Goal: Use online tool/utility: Utilize a website feature to perform a specific function

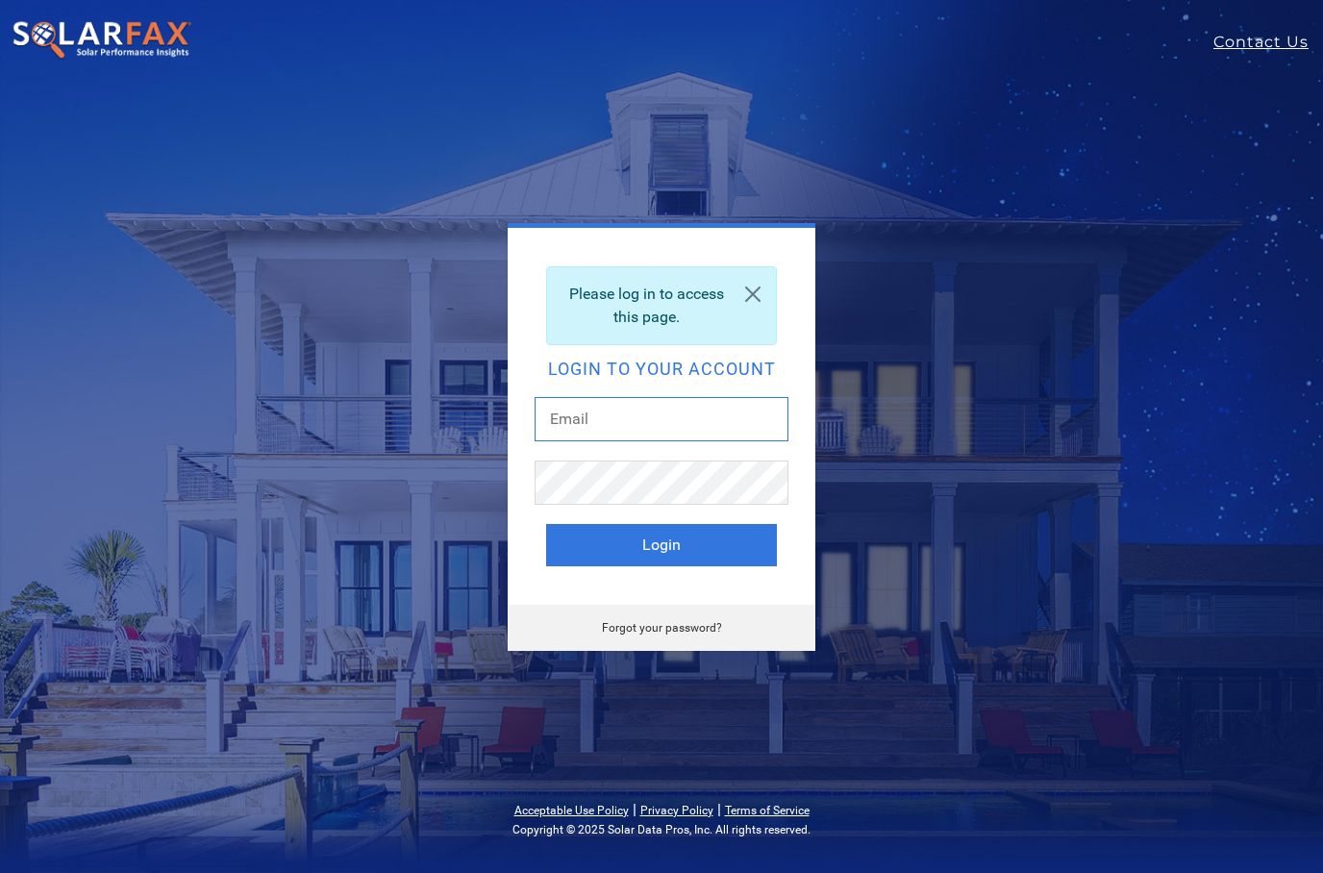
click at [663, 419] on input "text" at bounding box center [662, 419] width 254 height 44
type input "jonmichael@radiusenergyinc.com"
click at [673, 538] on button "Login" at bounding box center [661, 545] width 231 height 42
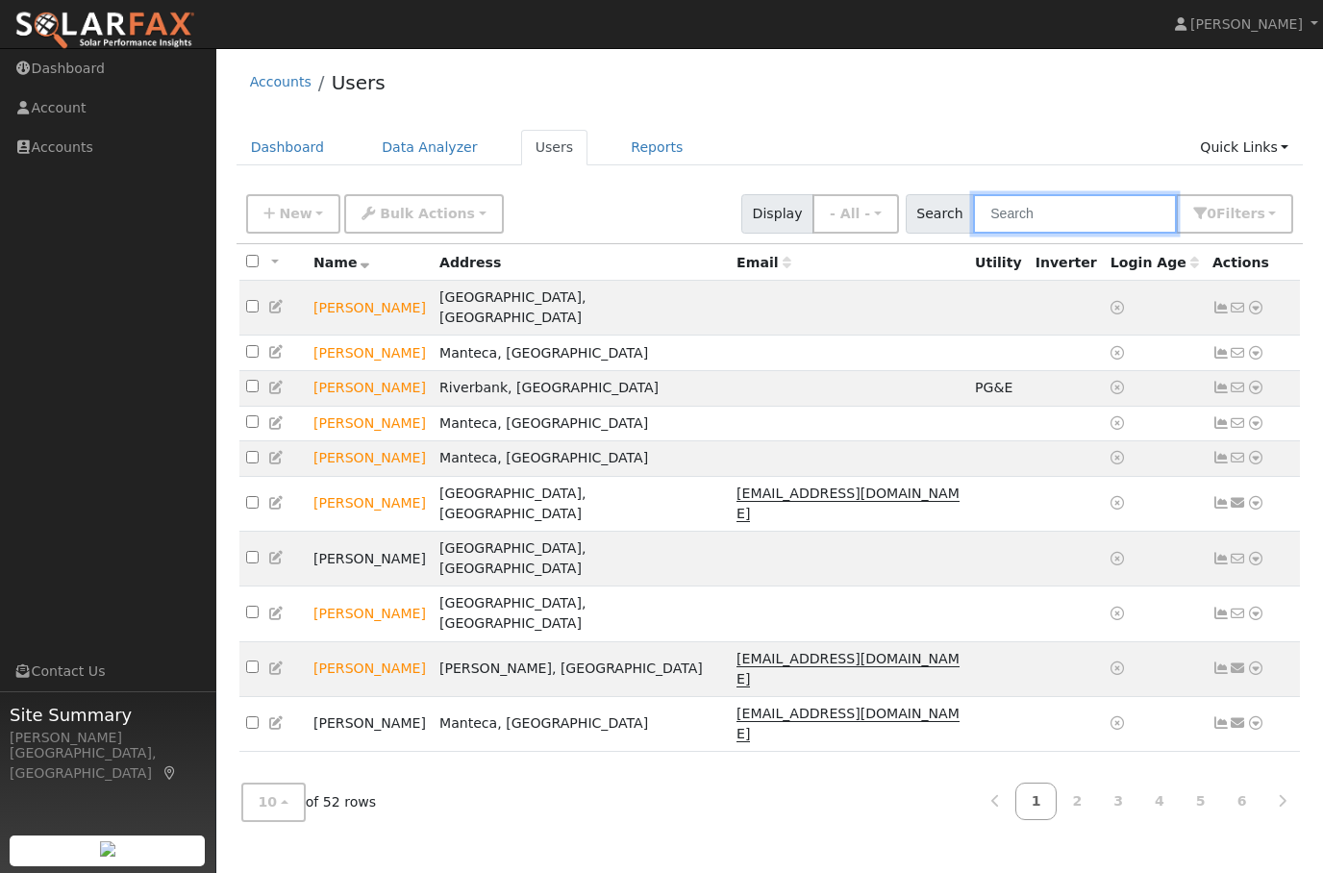
click at [1094, 229] on input "text" at bounding box center [1075, 213] width 204 height 39
type input "[PERSON_NAME]"
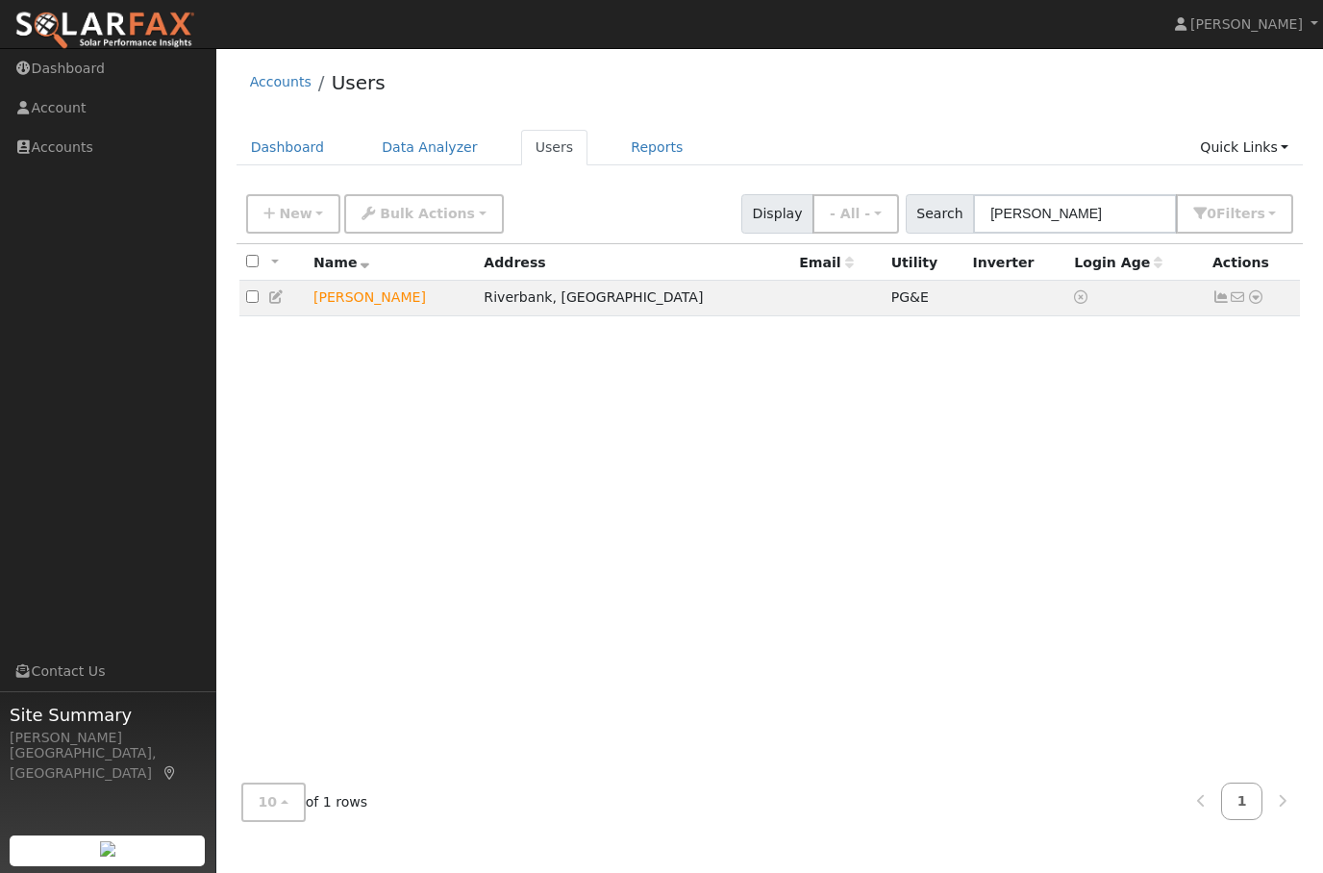
click at [1263, 298] on icon at bounding box center [1255, 296] width 17 height 13
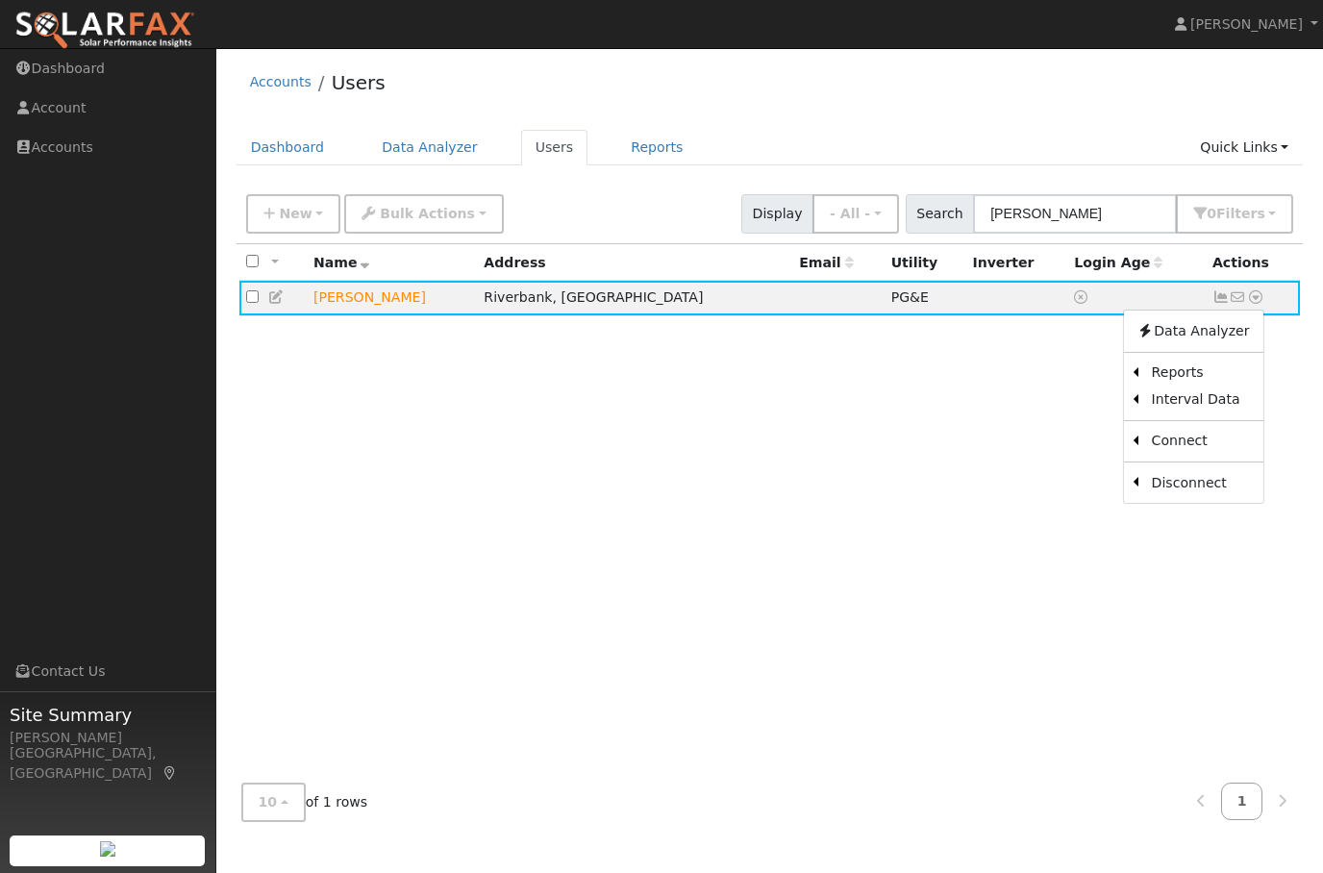
click at [0, 0] on link "Scenario" at bounding box center [0, 0] width 0 height 0
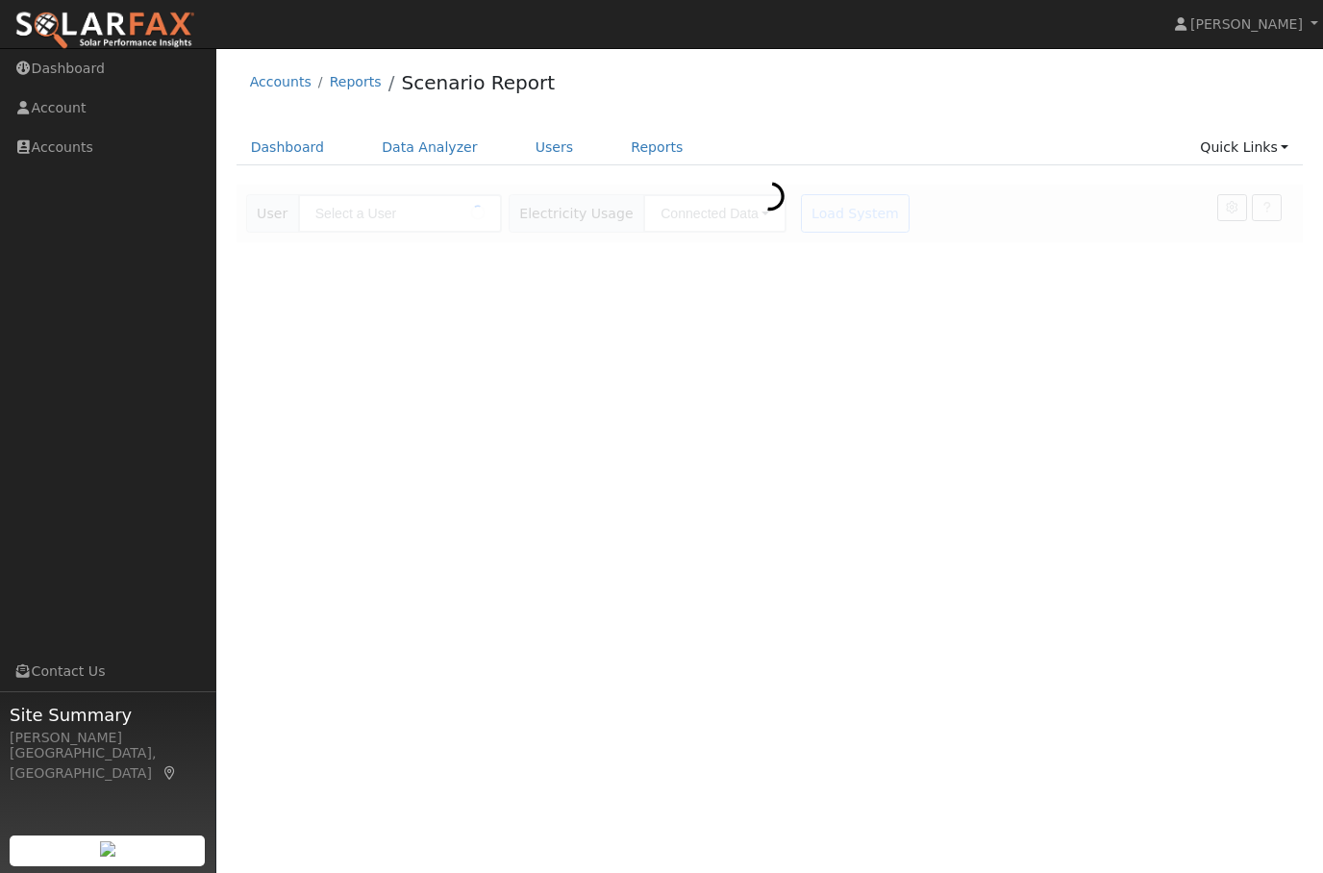
type input "[PERSON_NAME]"
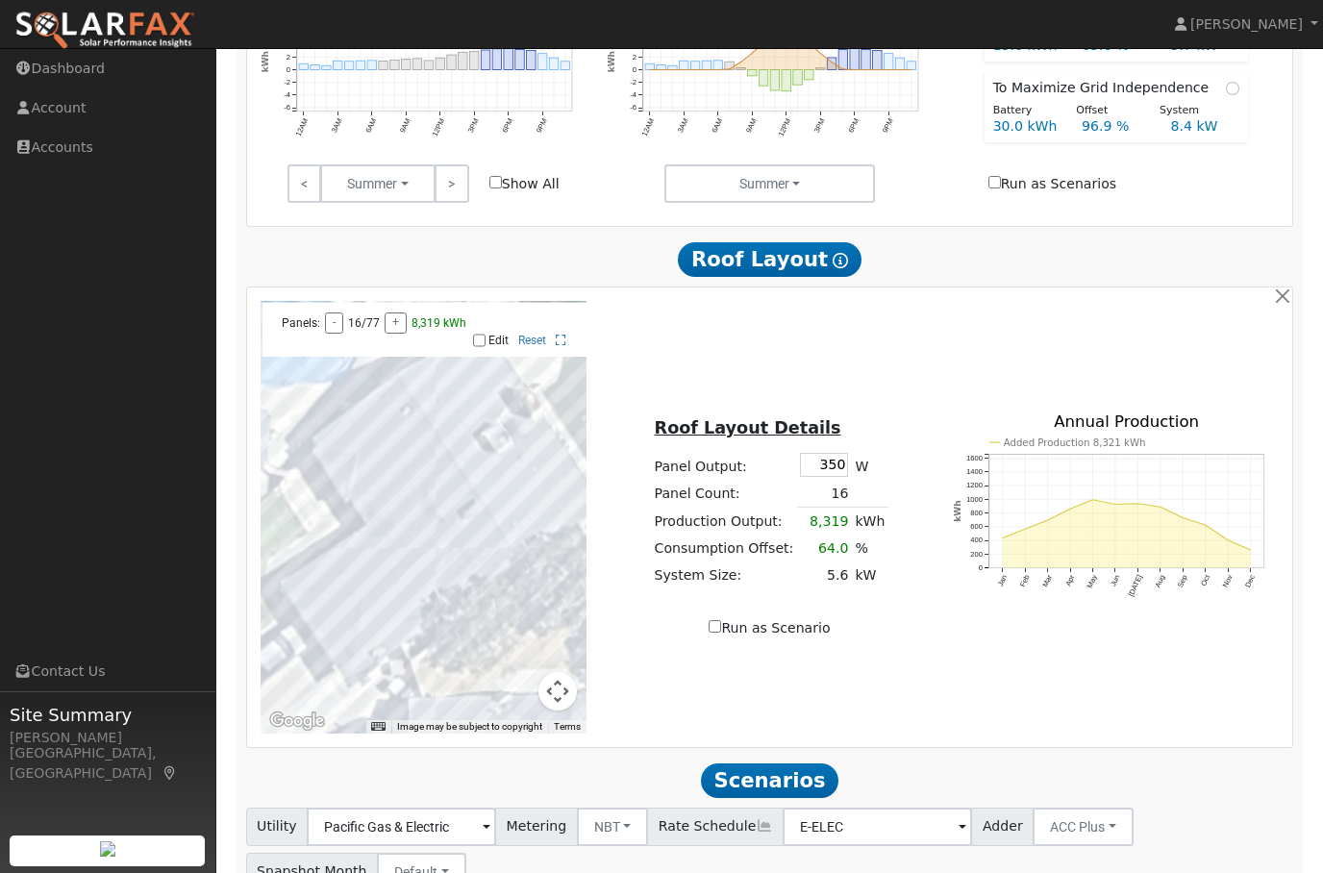
scroll to position [880, 0]
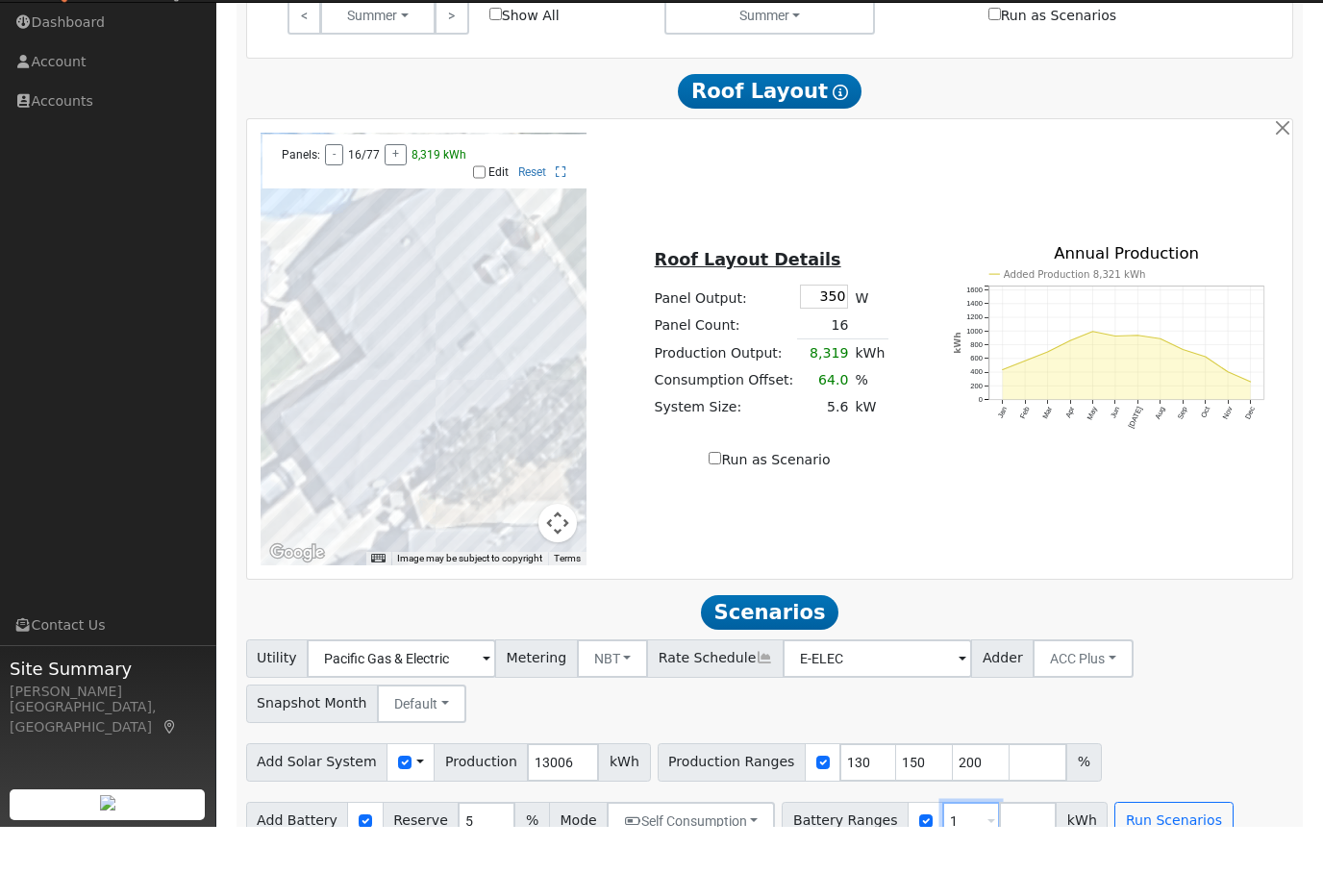
type input "30"
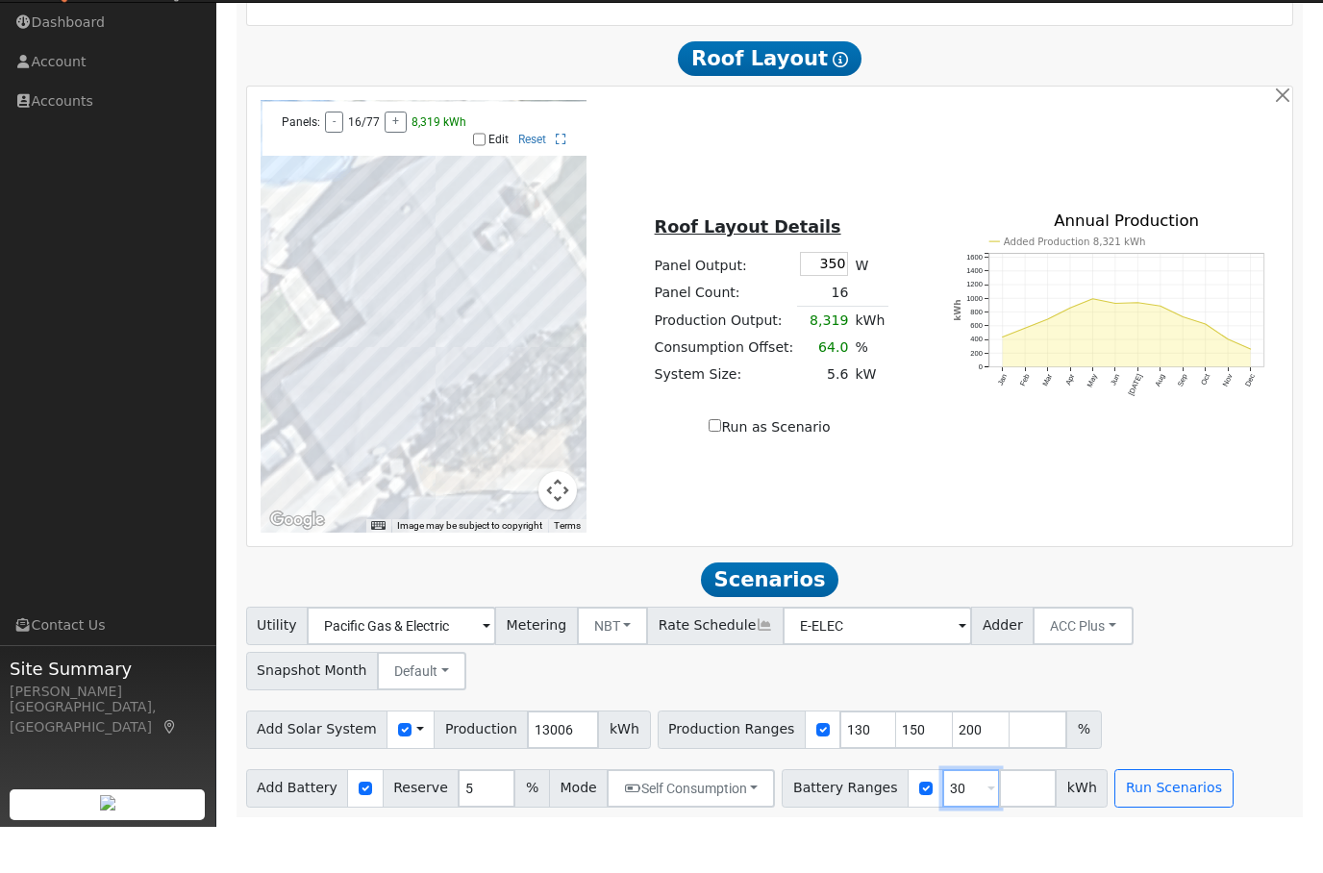
scroll to position [955, 0]
type input "3"
type input "27"
click at [1172, 815] on button "Run Scenarios" at bounding box center [1173, 834] width 118 height 38
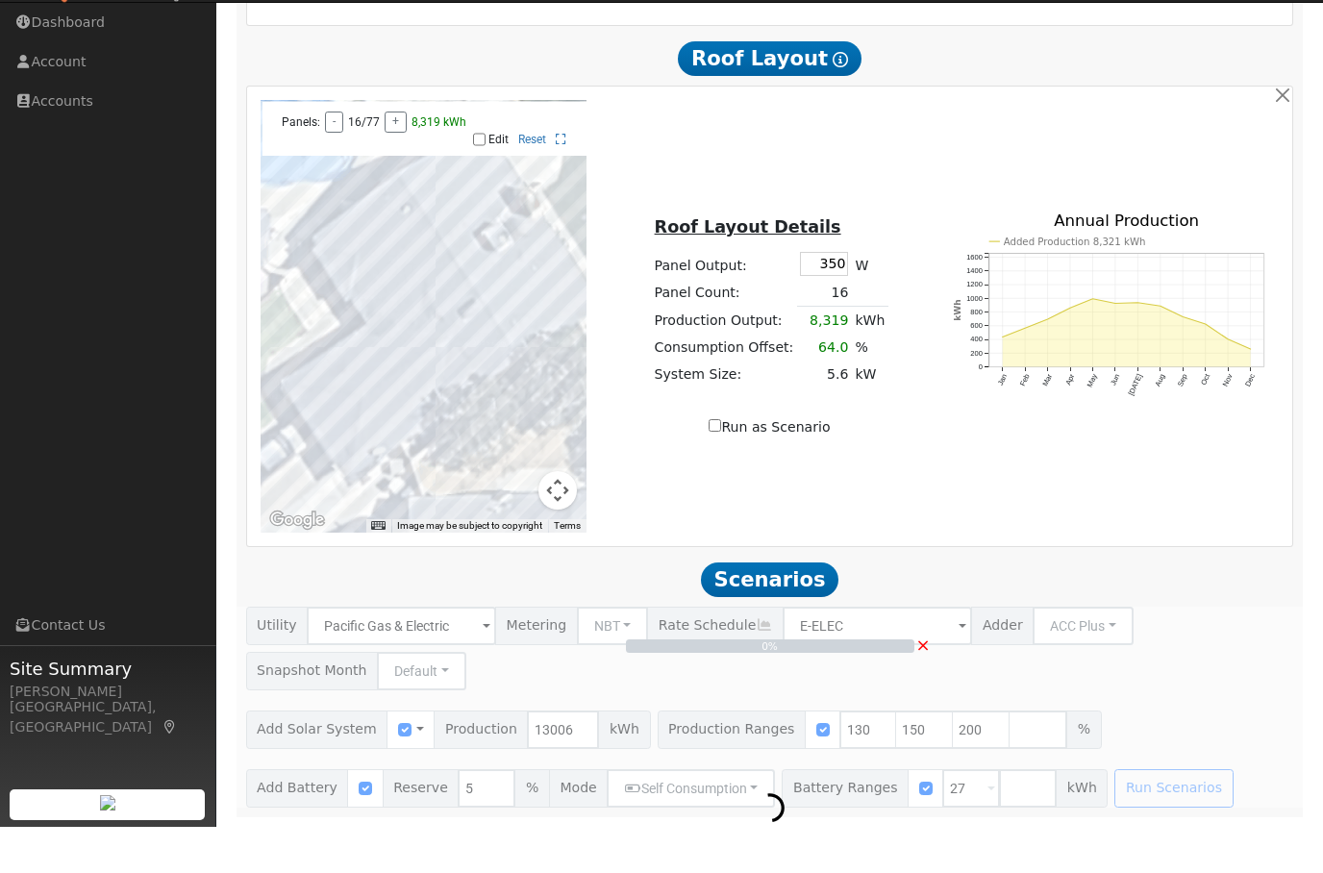
scroll to position [880, 0]
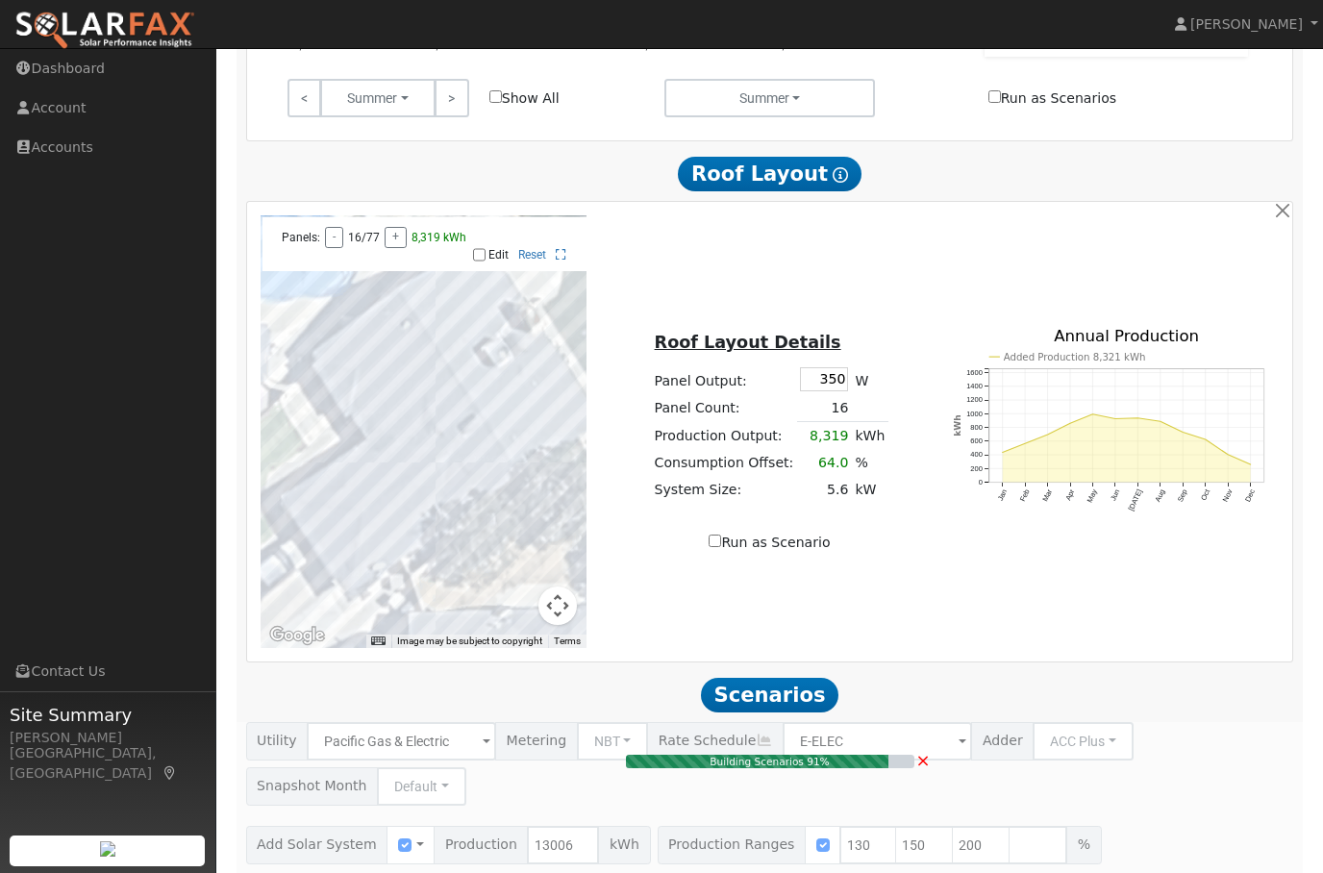
type input "13.0"
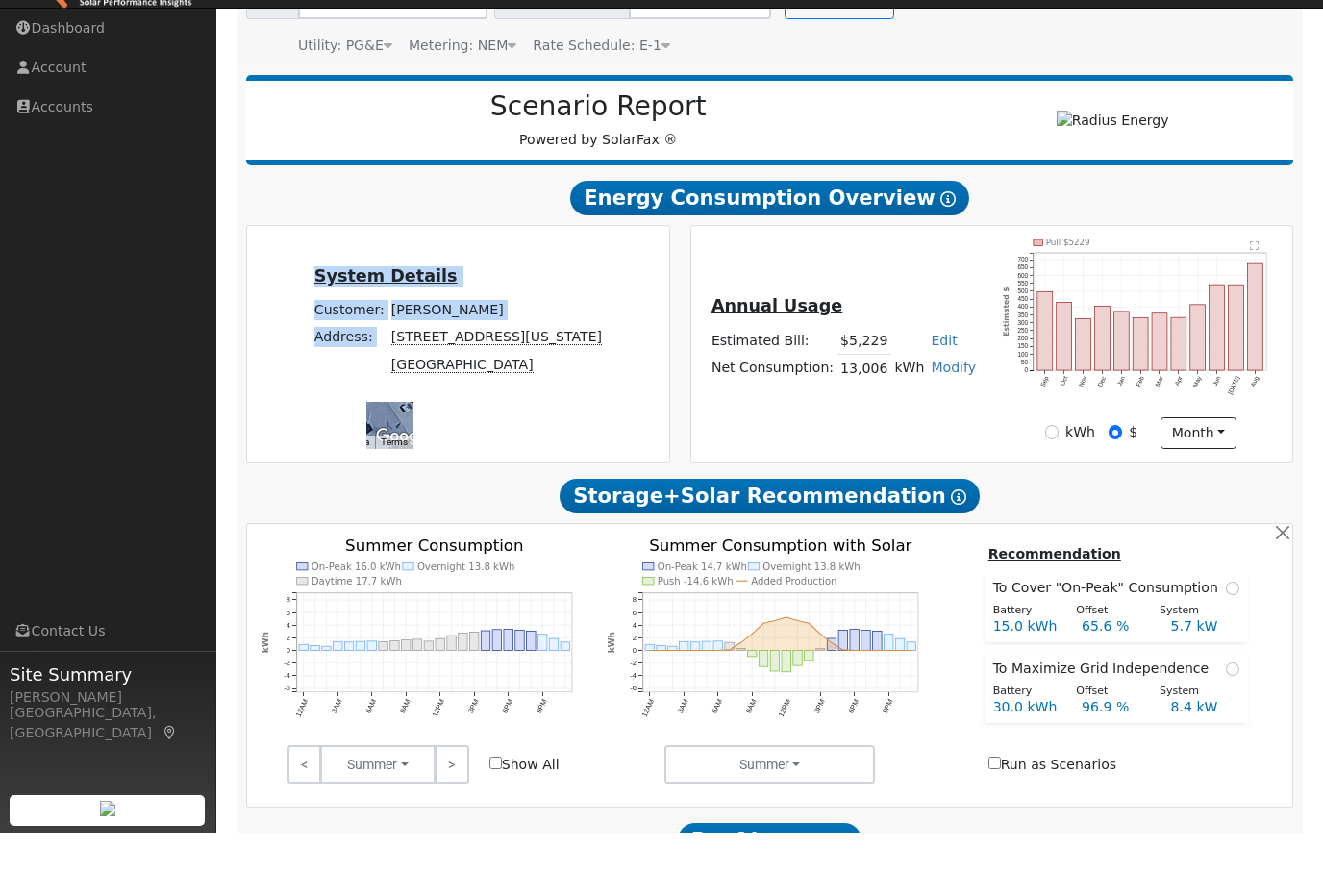
scroll to position [213, 0]
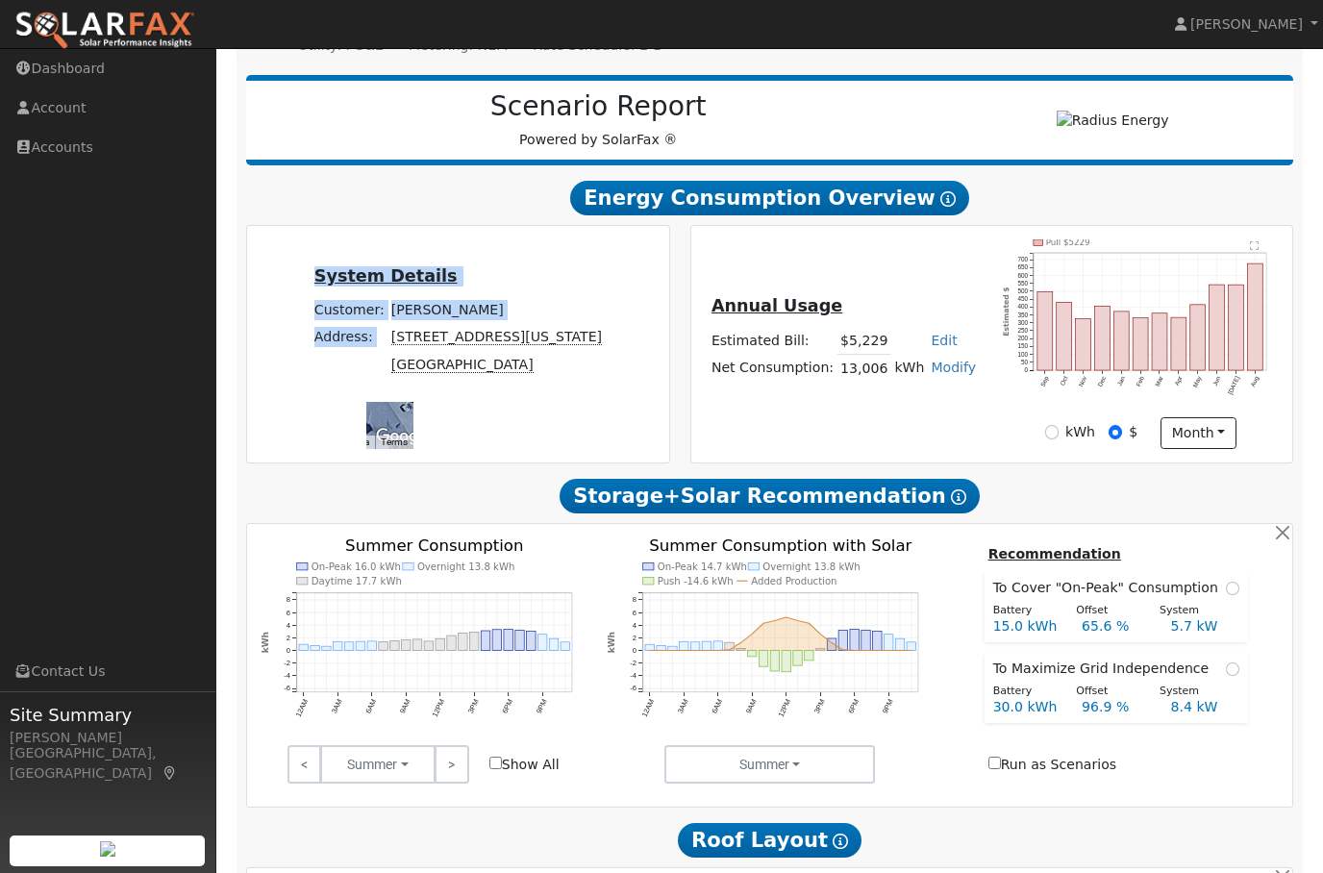
click at [1257, 250] on text "" at bounding box center [1254, 245] width 9 height 10
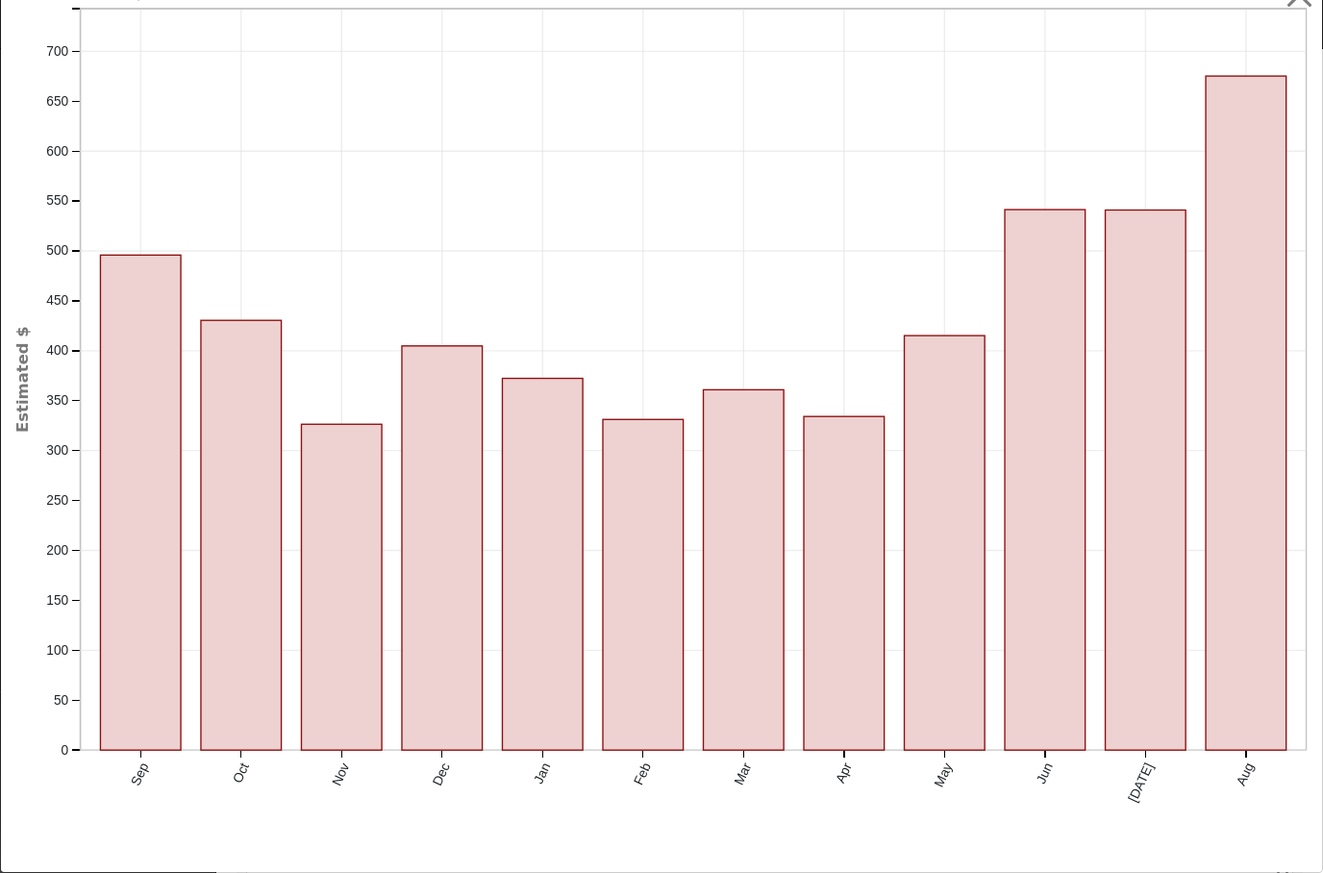
scroll to position [106, 0]
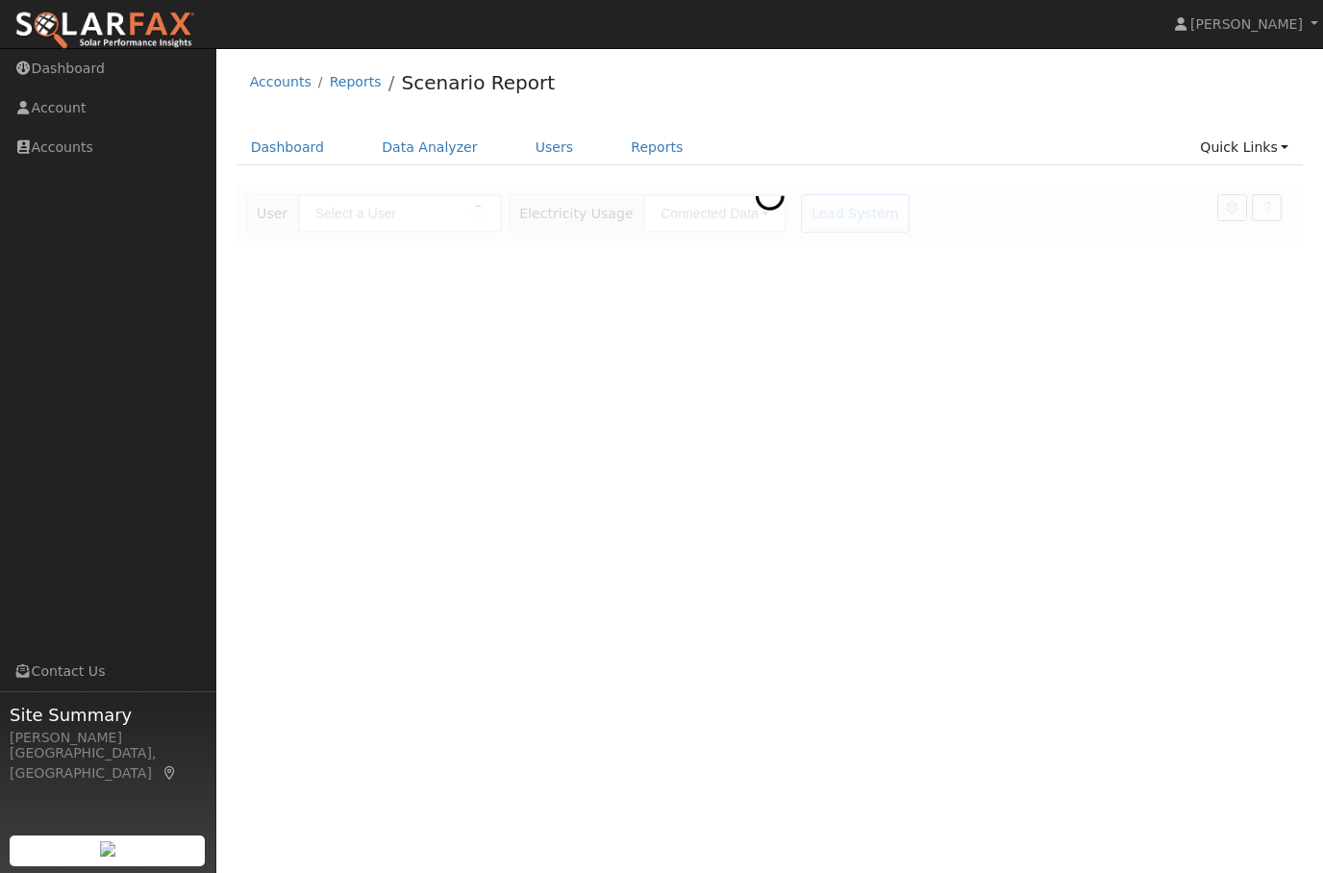
type input "[PERSON_NAME]"
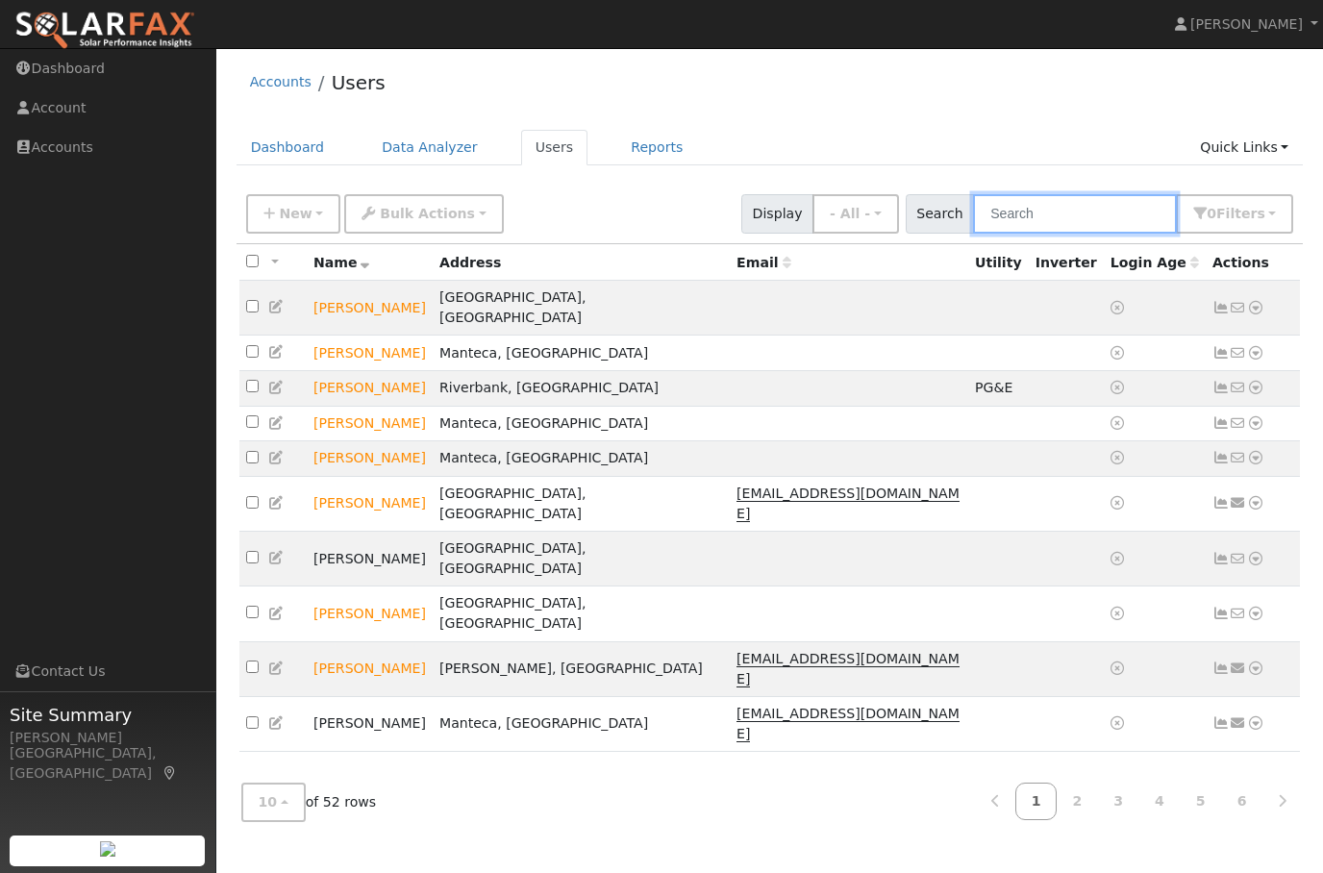
click at [1090, 195] on input "text" at bounding box center [1075, 213] width 204 height 39
type input "[PERSON_NAME]"
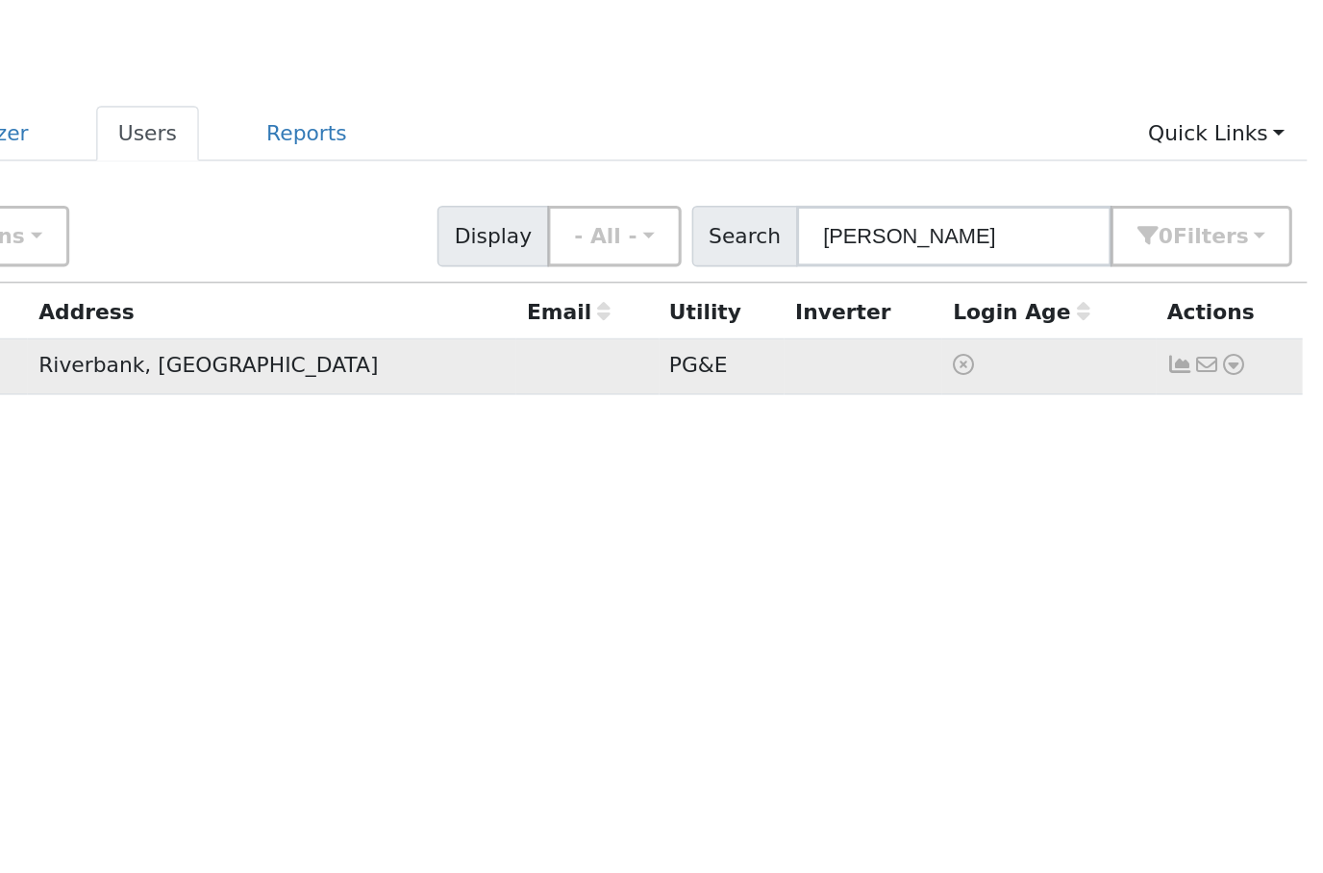
click at [1247, 290] on icon at bounding box center [1255, 296] width 17 height 13
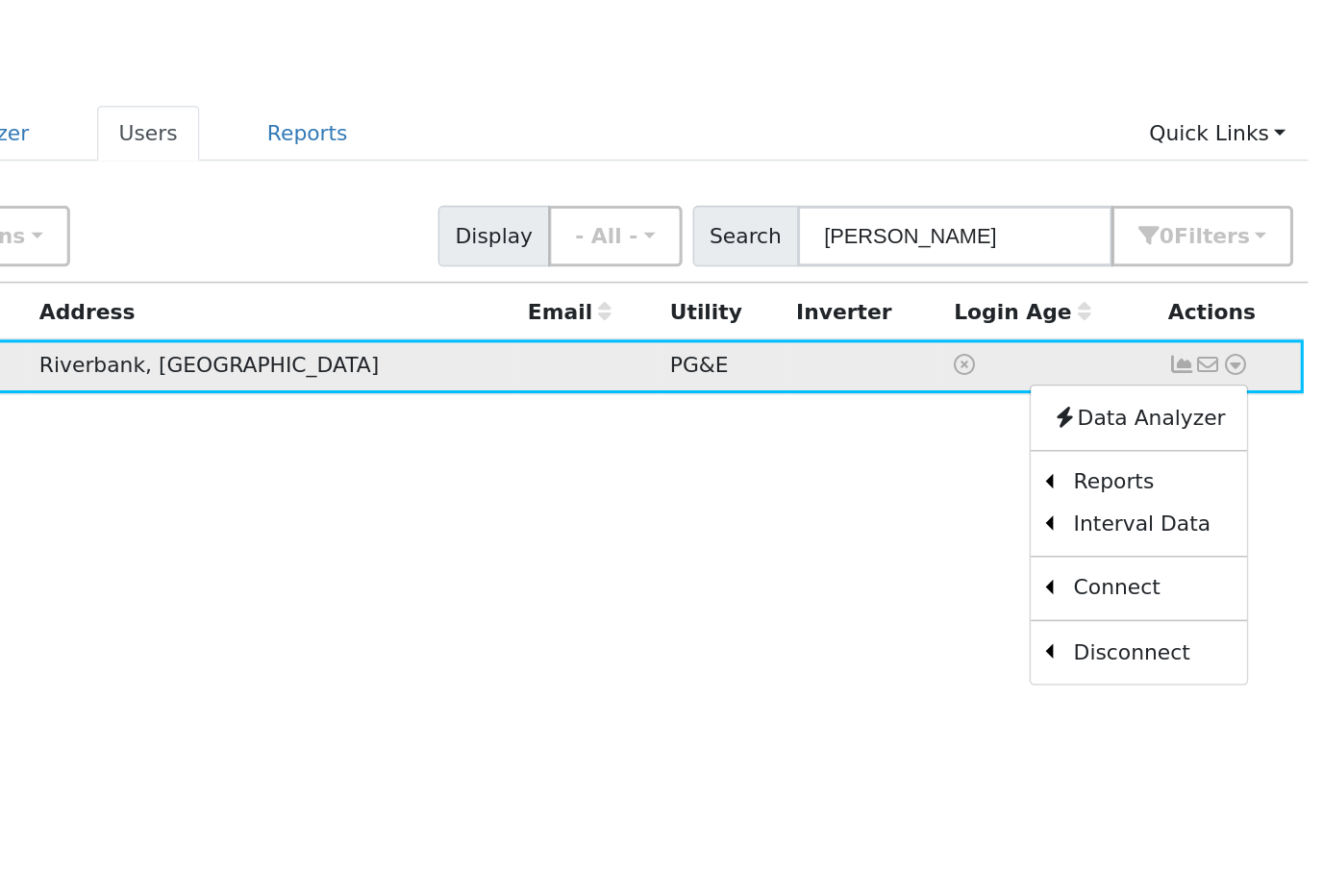
click at [1247, 290] on icon at bounding box center [1255, 296] width 17 height 13
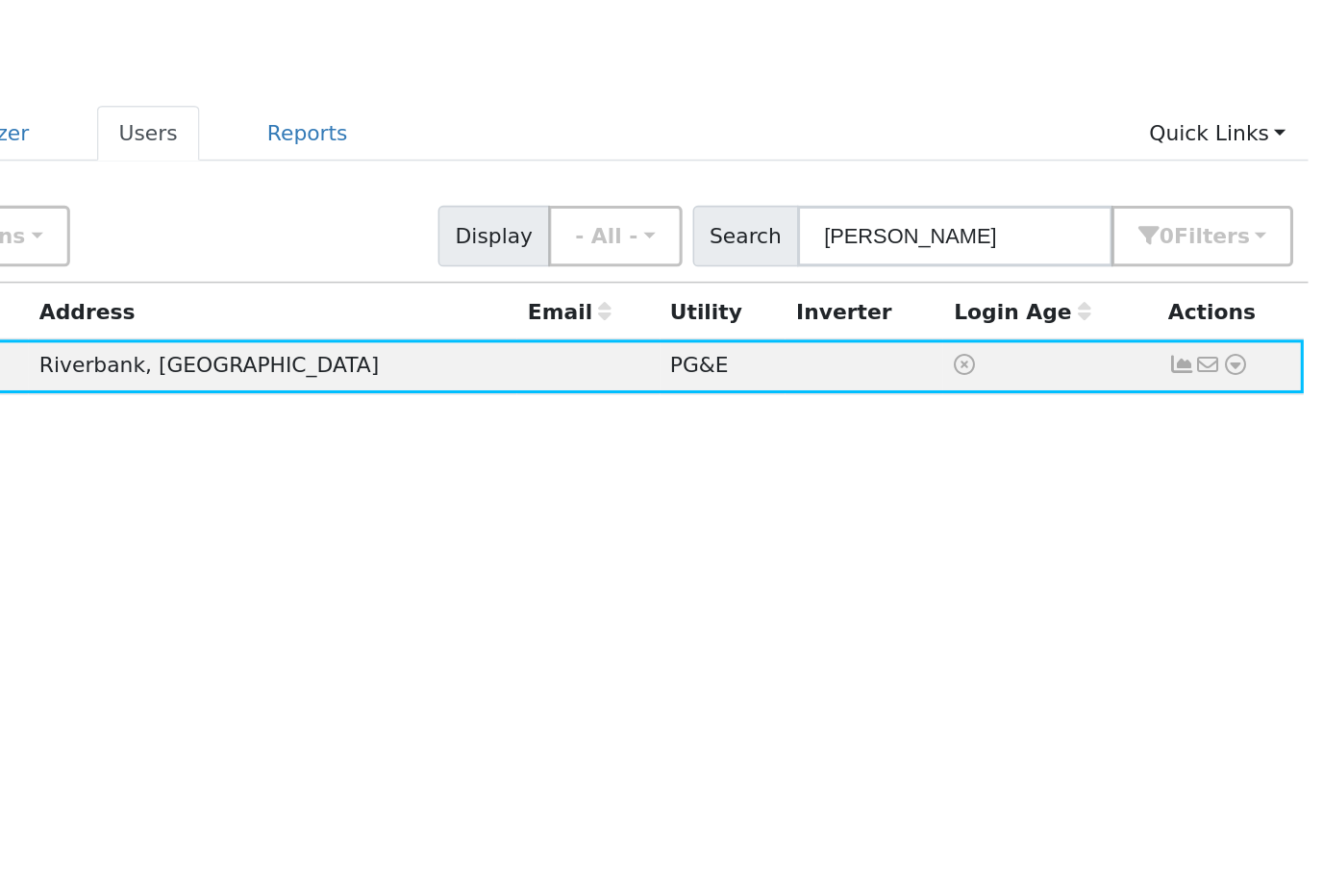
click at [713, 310] on div "All None All on page None on page Name Address Email Utility Inverter Login Age…" at bounding box center [770, 506] width 1067 height 524
click at [1247, 290] on icon at bounding box center [1255, 296] width 17 height 13
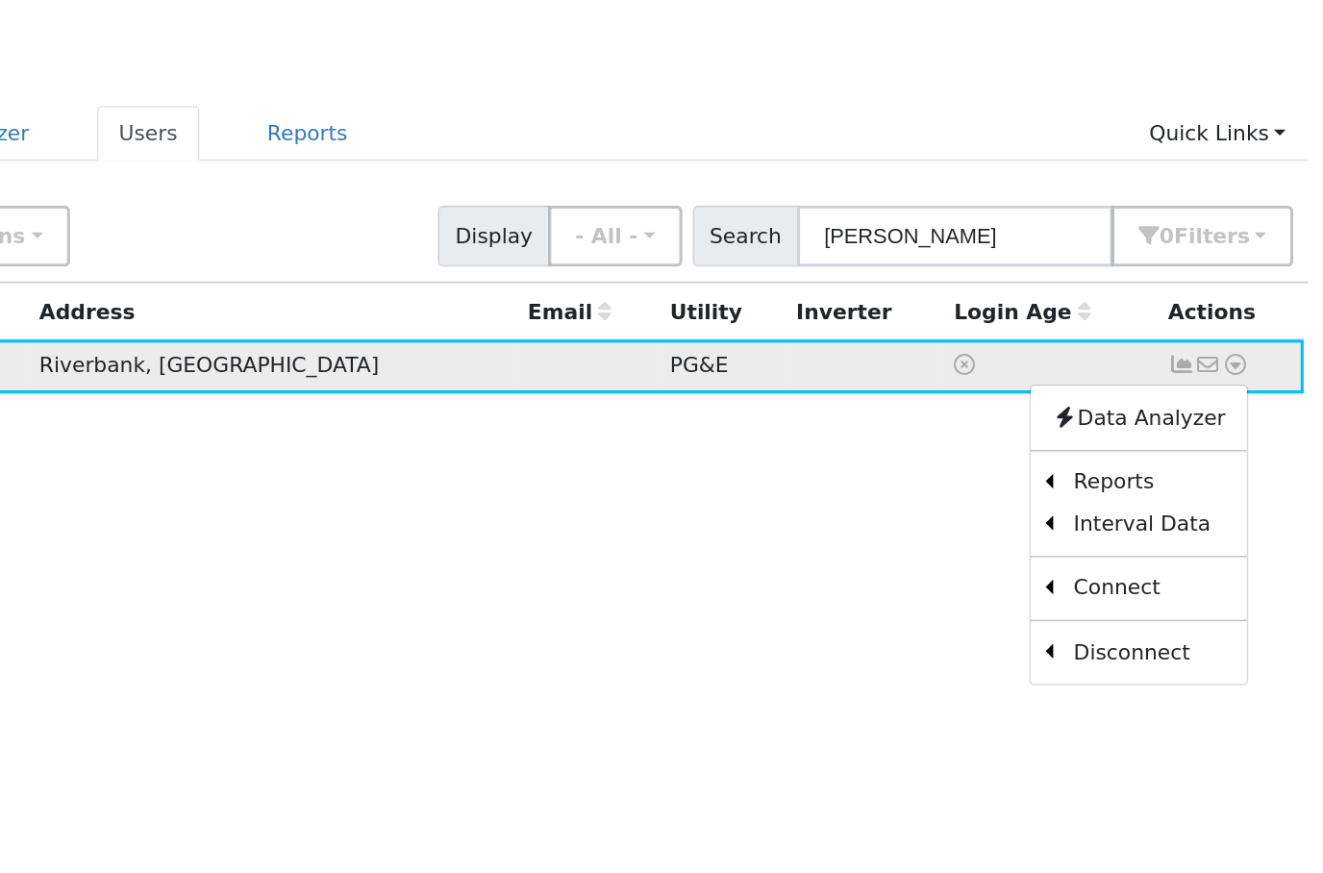
click at [1247, 290] on icon at bounding box center [1255, 296] width 17 height 13
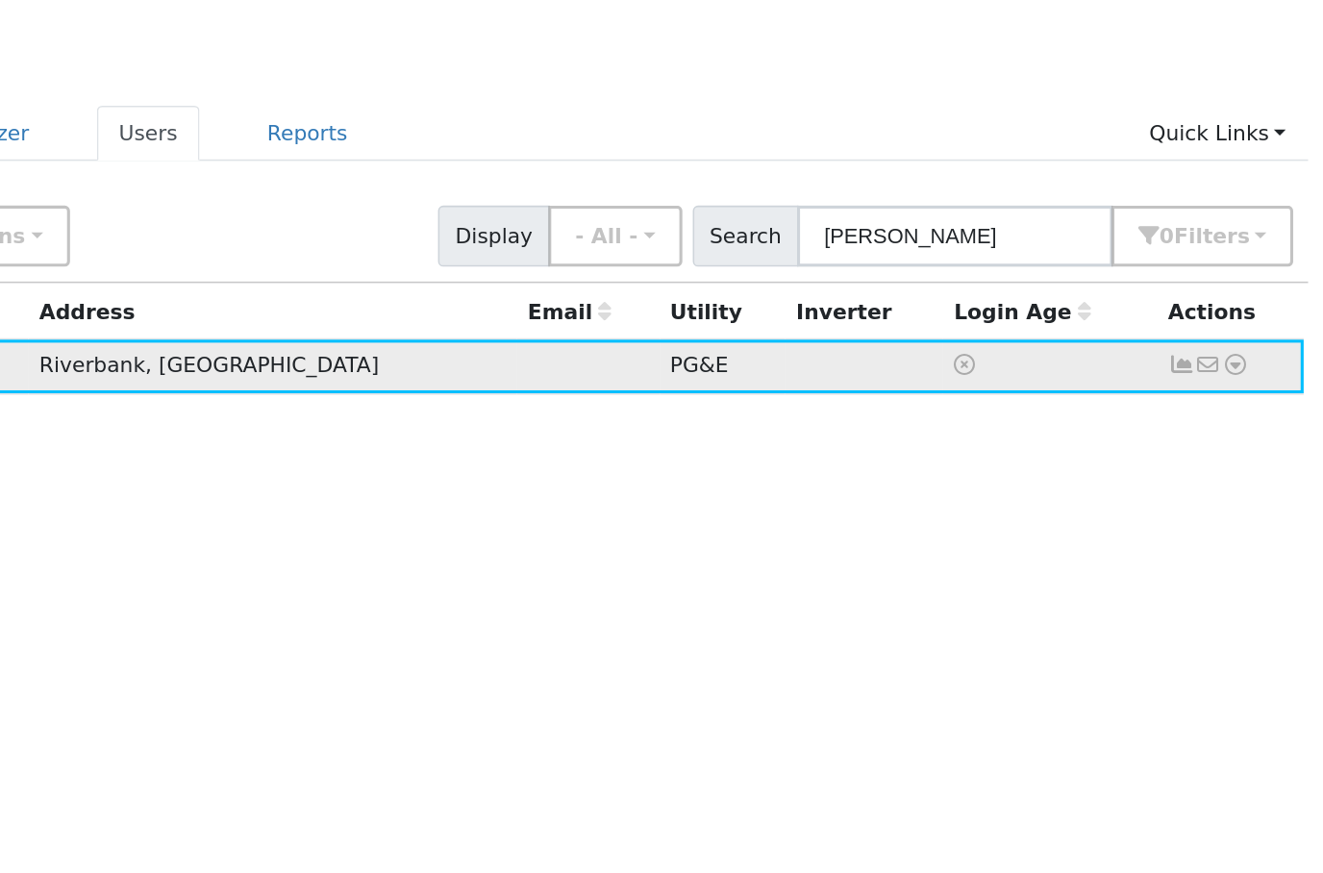
click at [1247, 290] on icon at bounding box center [1255, 296] width 17 height 13
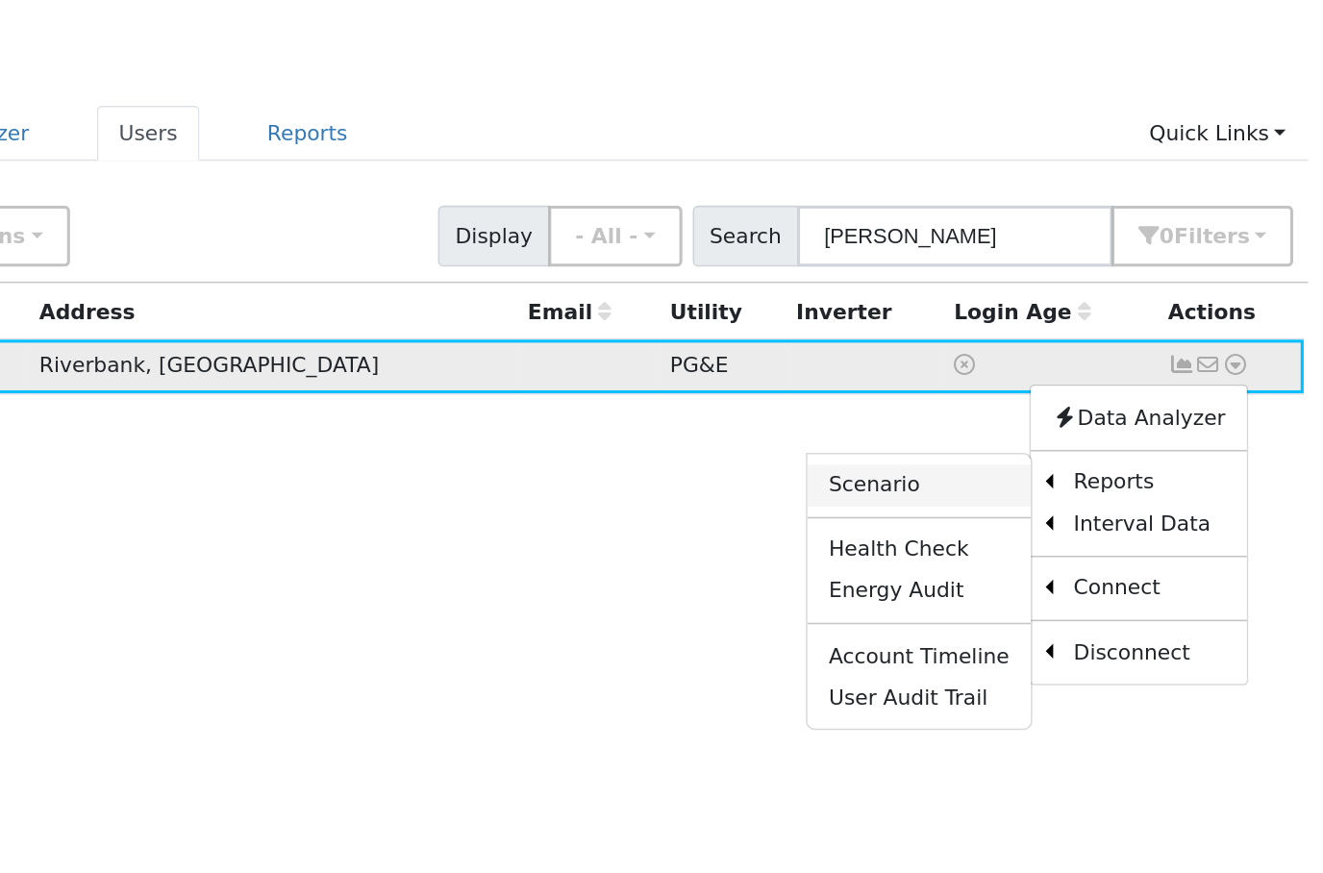
click at [980, 362] on link "Scenario" at bounding box center [1051, 375] width 143 height 27
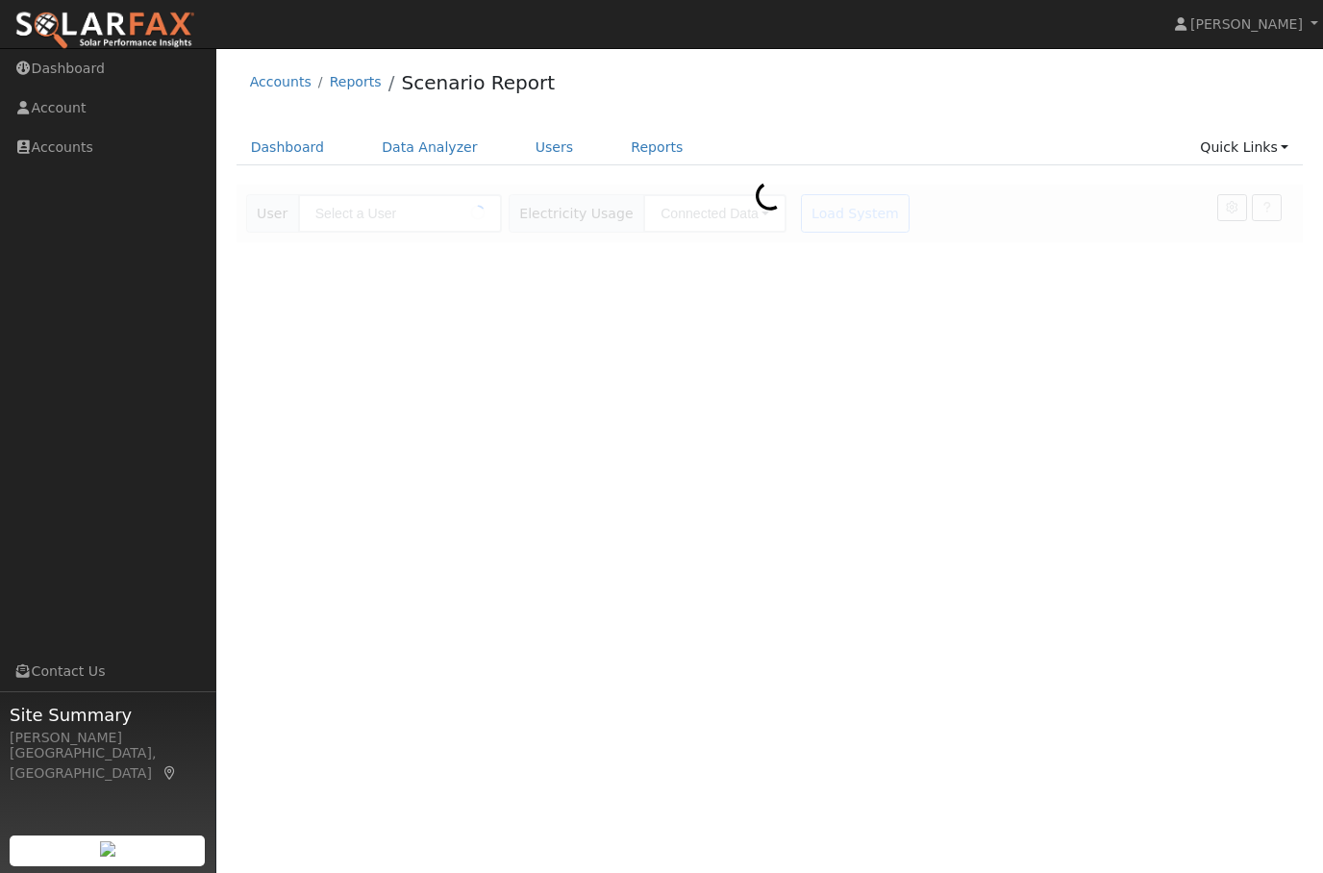
type input "[PERSON_NAME]"
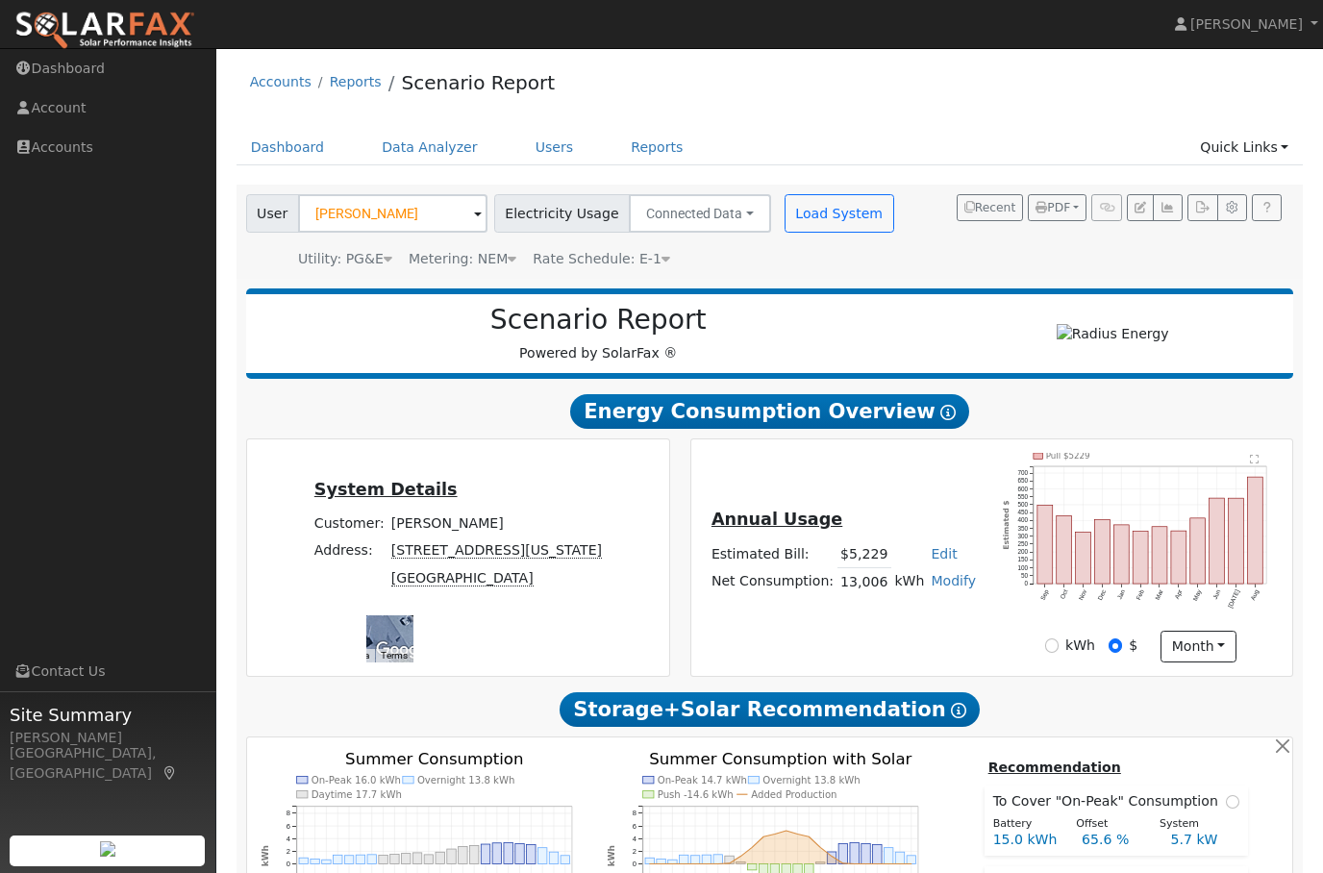
click at [1261, 461] on icon "Pull $5229 Sep Oct Nov Dec Jan Feb Mar Apr May Jun [DATE] Aug 0 50 100 150 200 …" at bounding box center [1141, 540] width 277 height 175
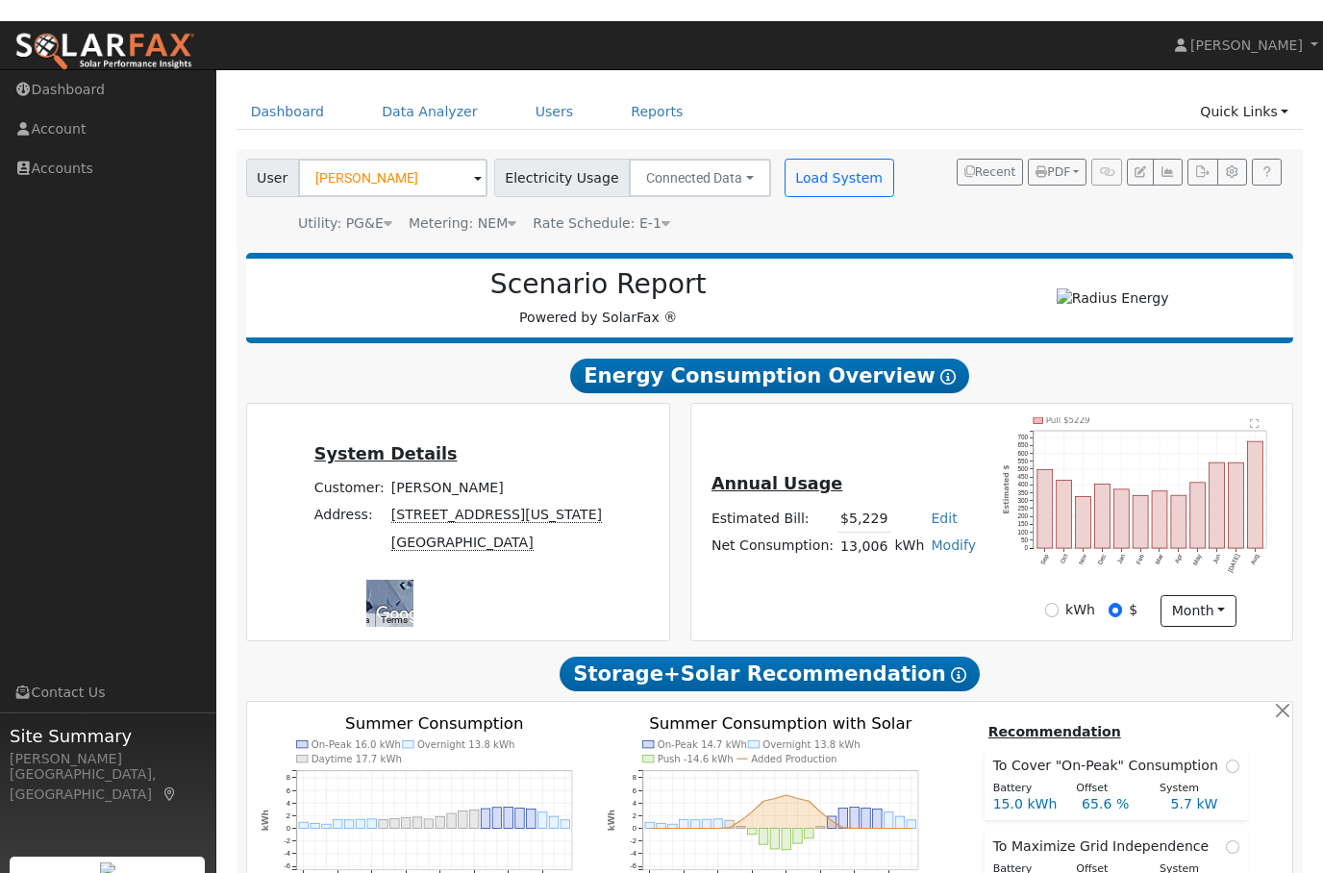
scroll to position [36, 0]
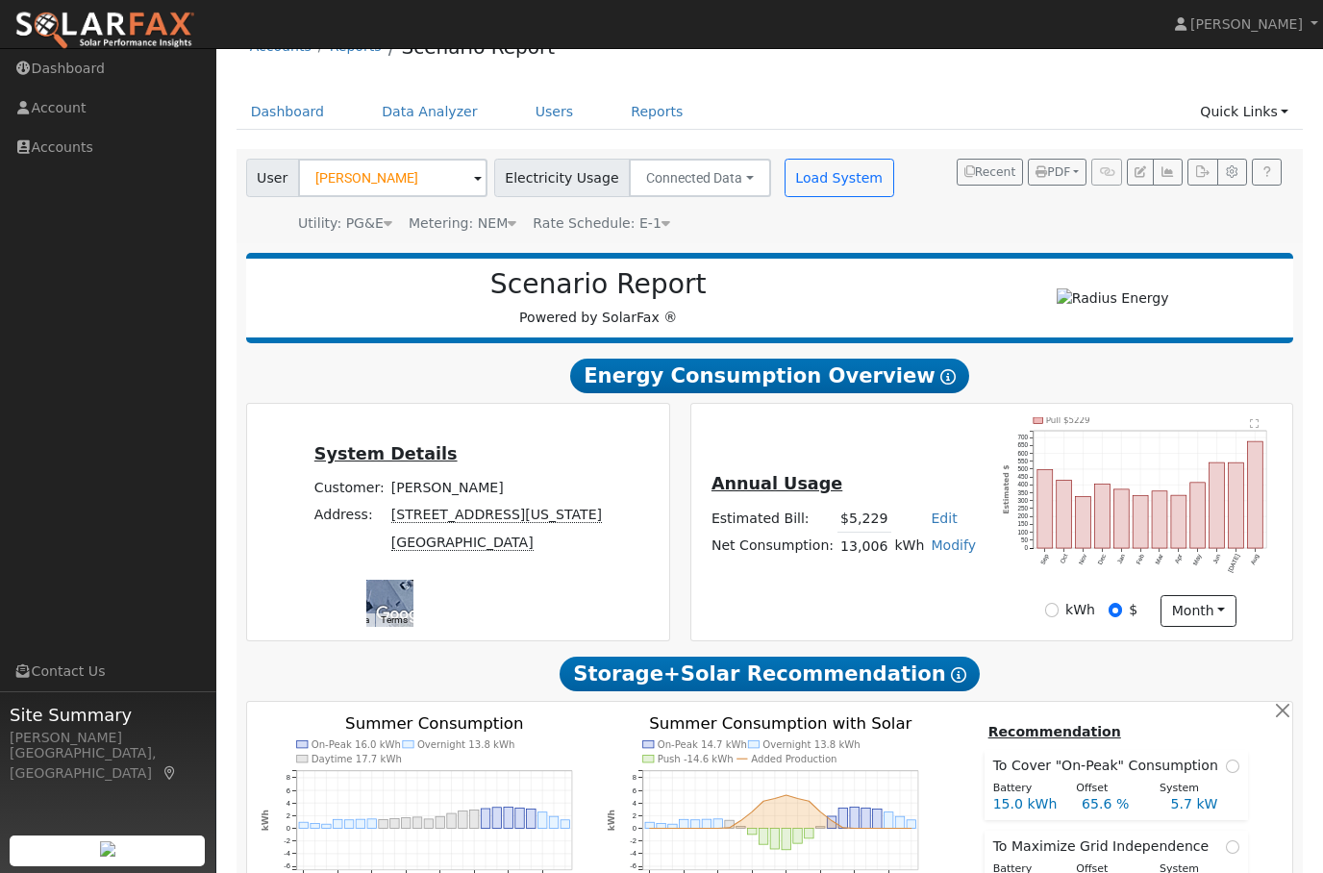
click at [1255, 421] on div "Annual Usage Estimated Bill: $5,229 Edit Estimated Bill $ Annual Net Consumptio…" at bounding box center [991, 522] width 601 height 237
click at [1250, 14] on link "[PERSON_NAME]" at bounding box center [1247, 24] width 154 height 48
click at [1276, 419] on div "Annual Usage Estimated Bill: $5,229 Edit Estimated Bill $ Annual Net Consumptio…" at bounding box center [991, 522] width 601 height 237
click at [1256, 427] on text "" at bounding box center [1254, 423] width 9 height 10
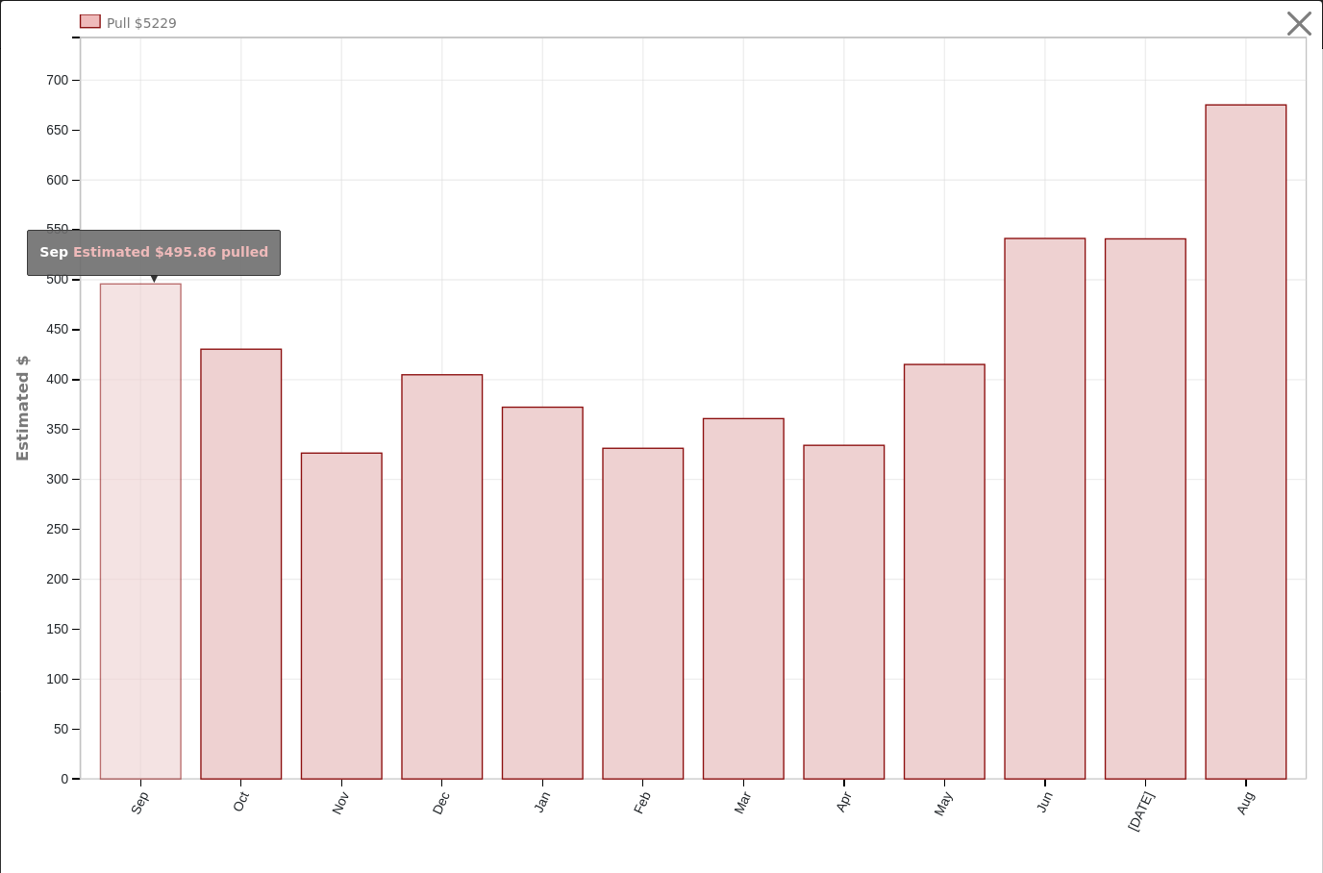
click at [110, 562] on rect "onclick=""" at bounding box center [141, 531] width 81 height 495
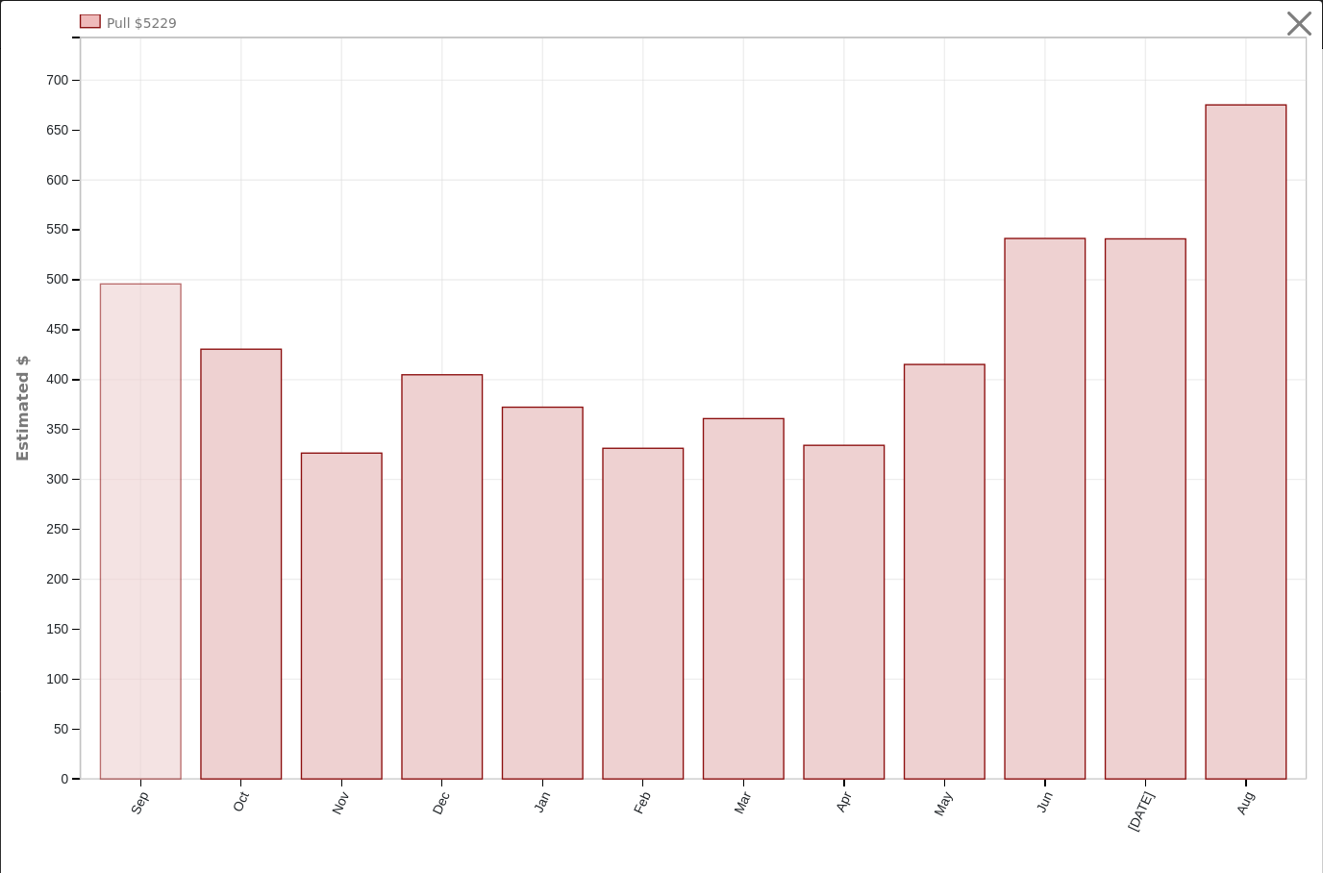
click at [125, 673] on rect "onclick=""" at bounding box center [141, 531] width 81 height 495
click at [133, 576] on rect "onclick=""" at bounding box center [141, 531] width 81 height 495
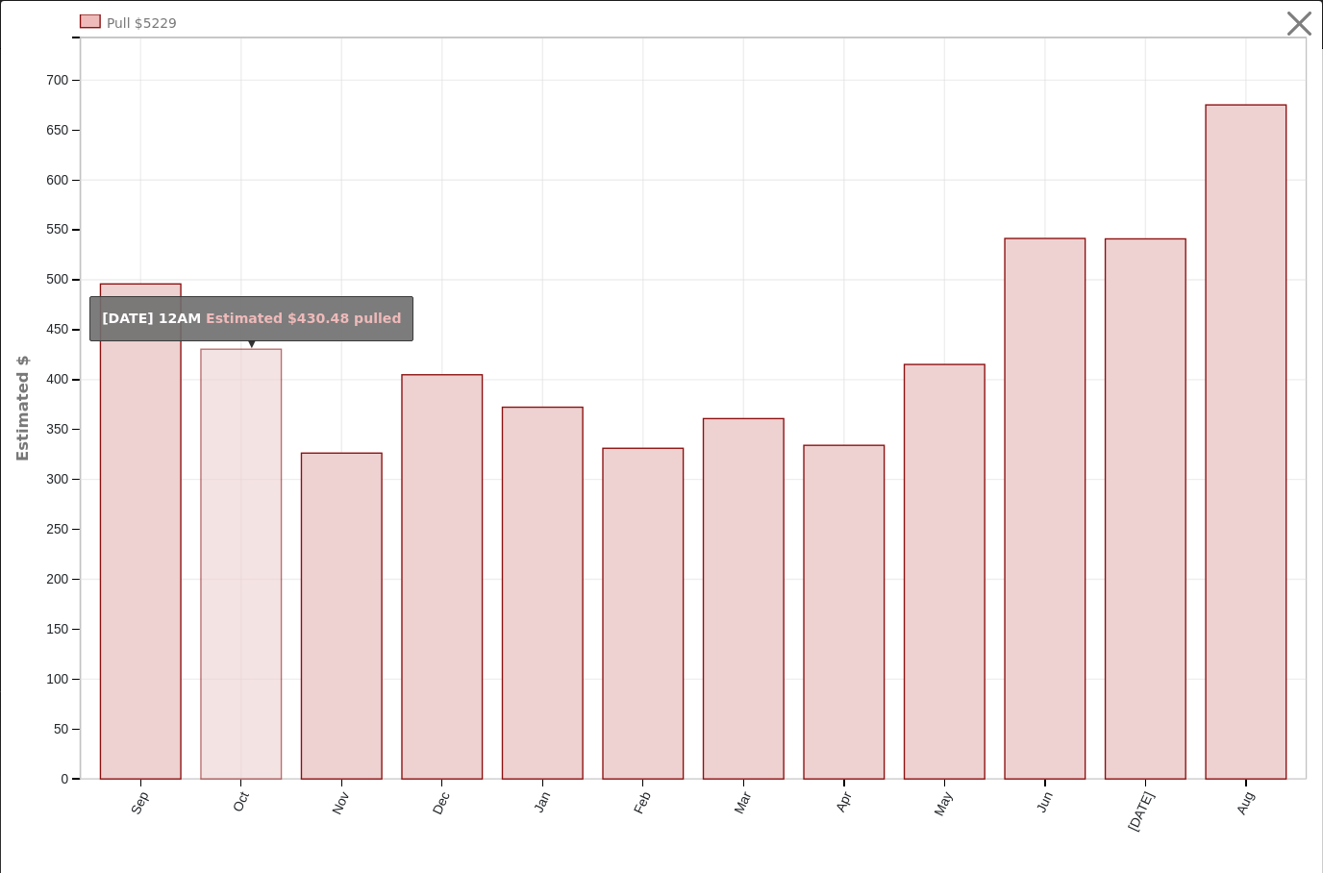
click at [248, 557] on rect "onclick=""" at bounding box center [241, 564] width 81 height 430
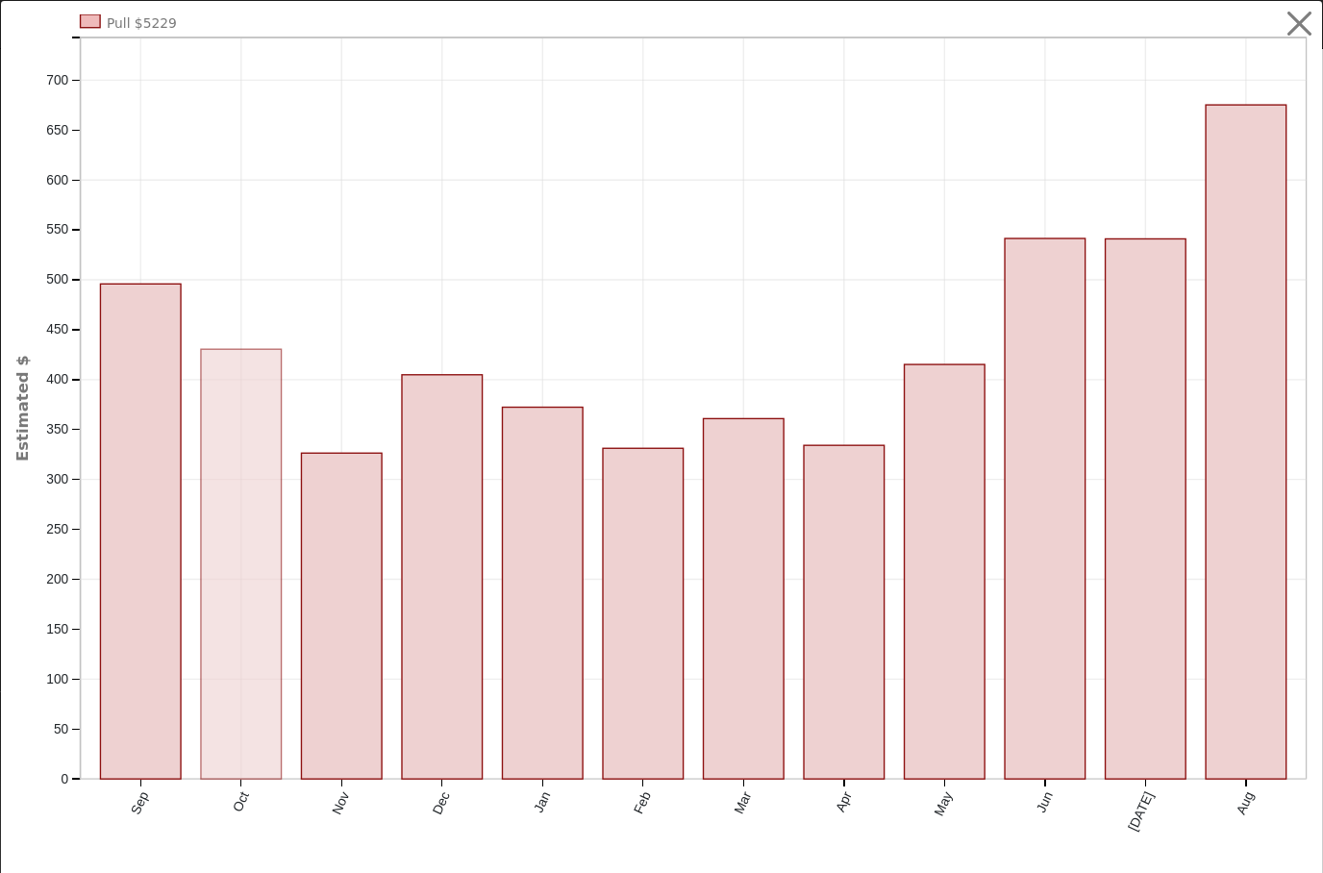
click at [236, 593] on rect "onclick=""" at bounding box center [241, 564] width 81 height 430
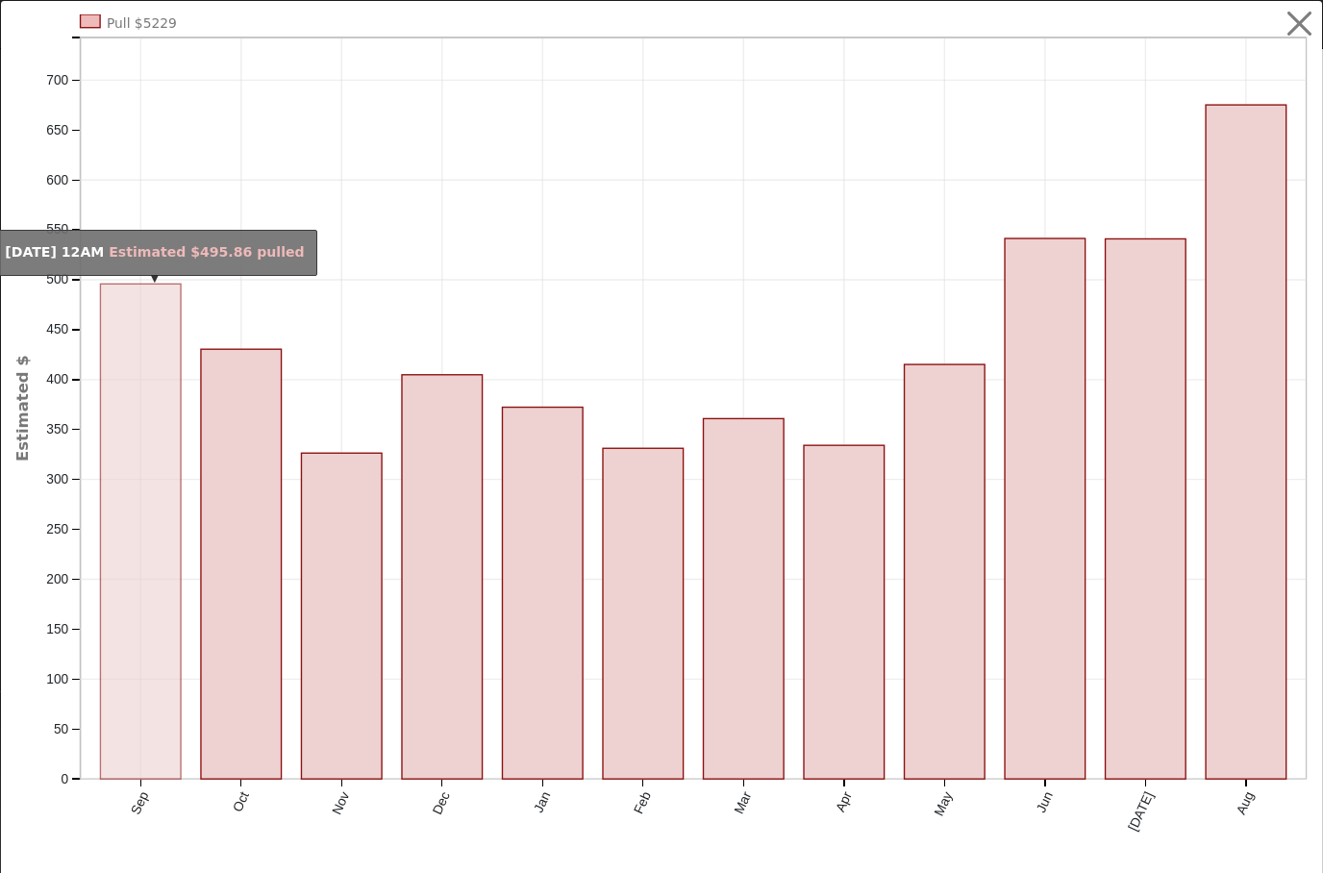
click at [105, 562] on rect "onclick=""" at bounding box center [141, 531] width 81 height 495
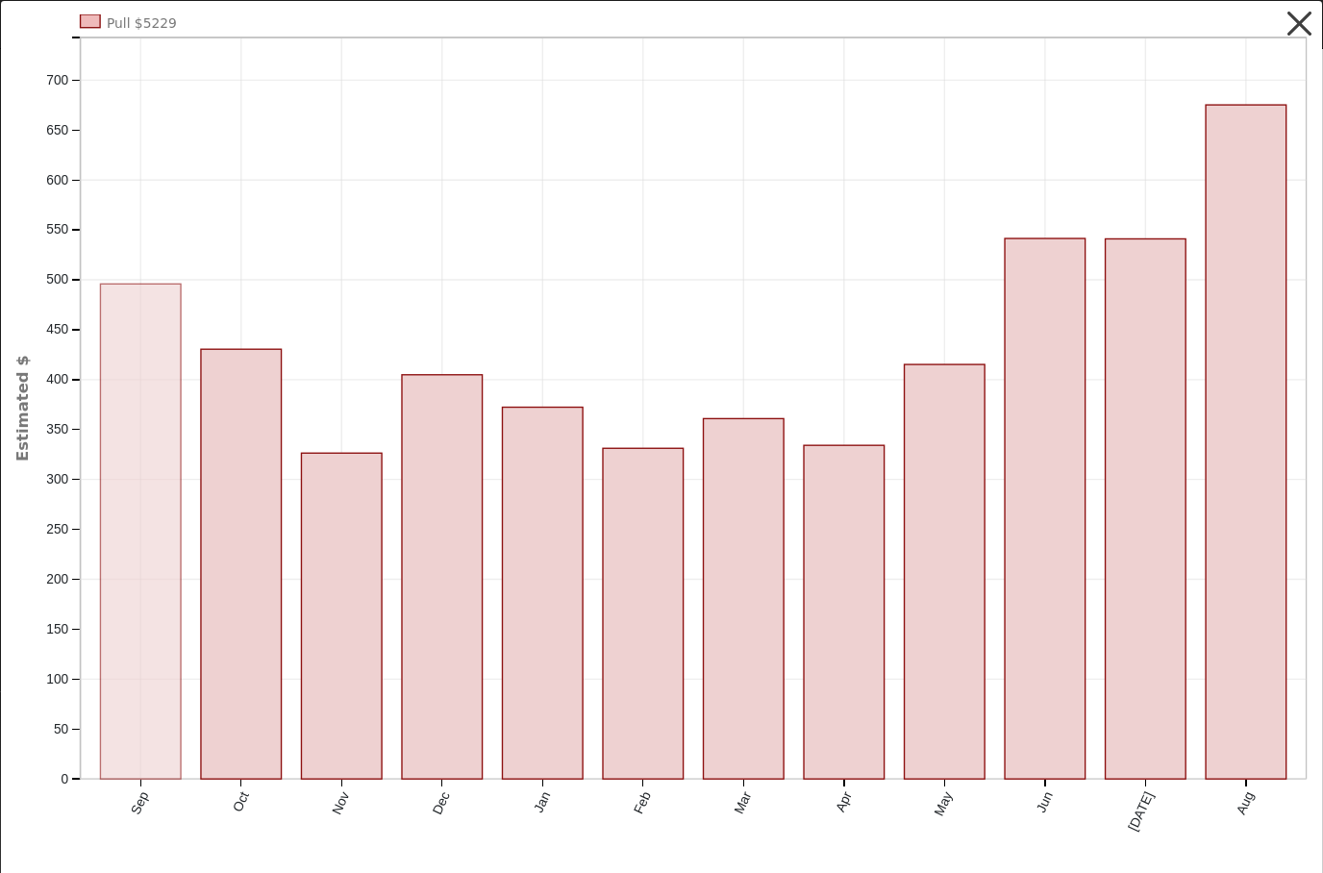
click at [1300, 26] on button "button" at bounding box center [1300, 24] width 37 height 37
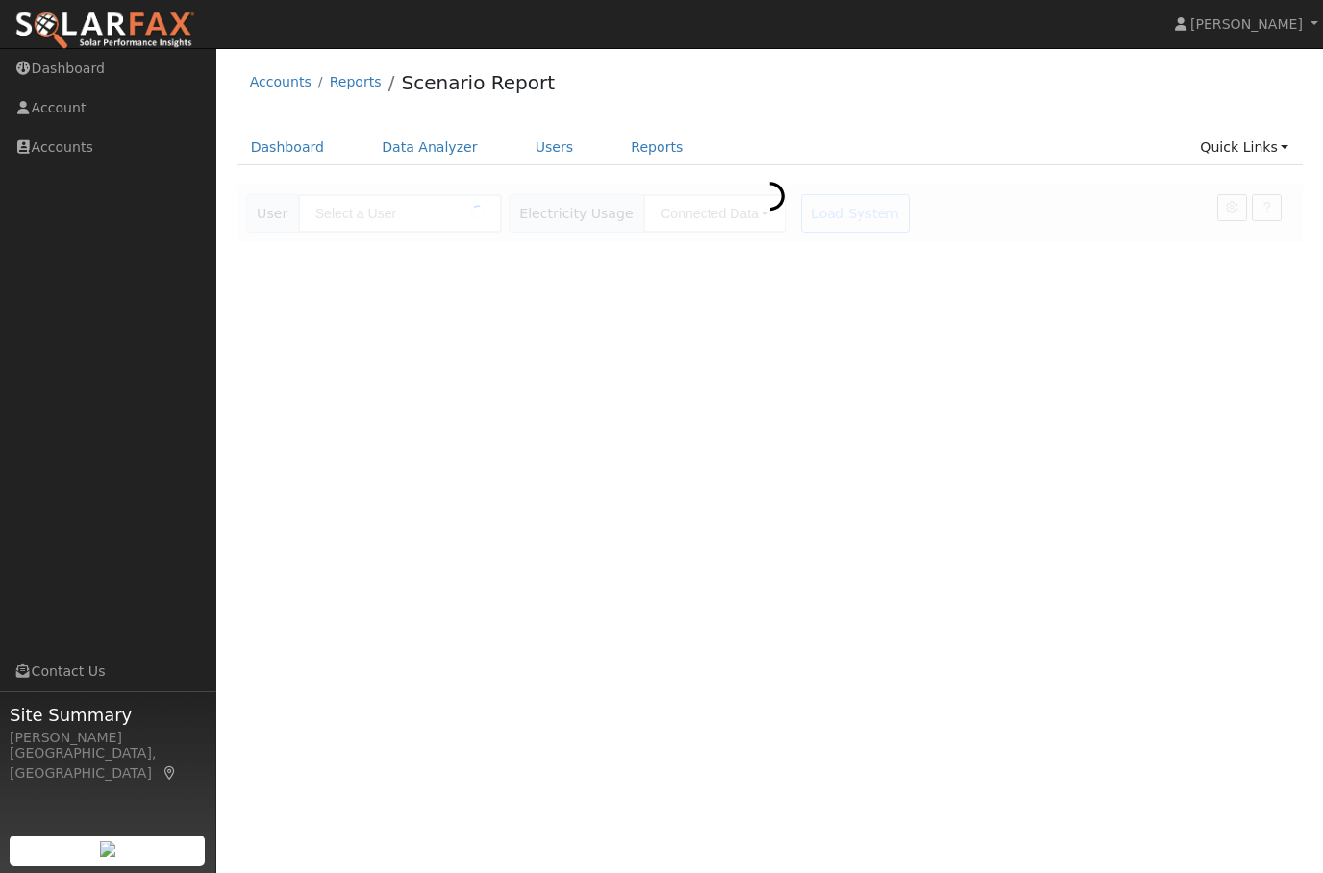
type input "[PERSON_NAME]"
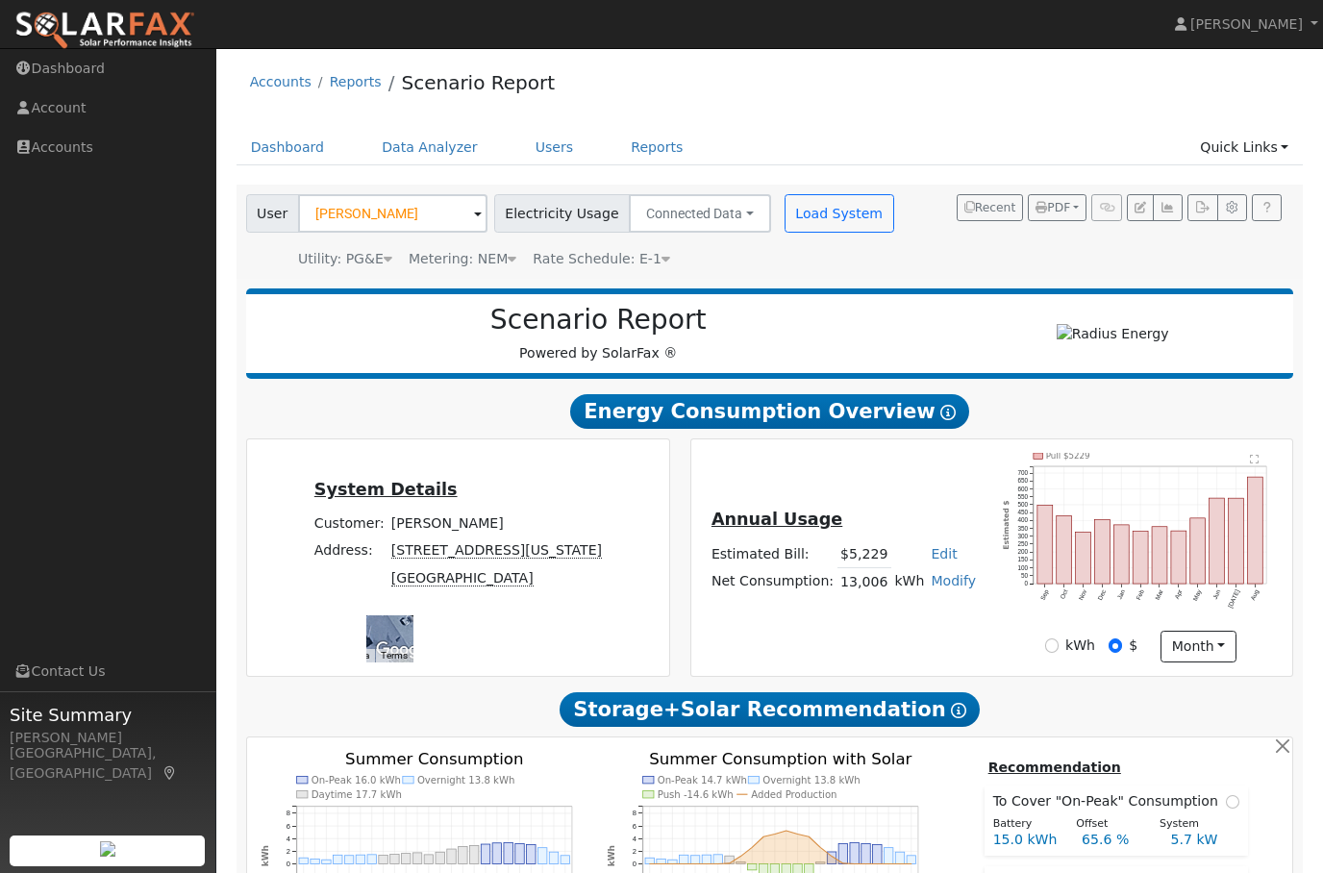
click at [1223, 562] on rect "onclick=""" at bounding box center [1217, 541] width 15 height 86
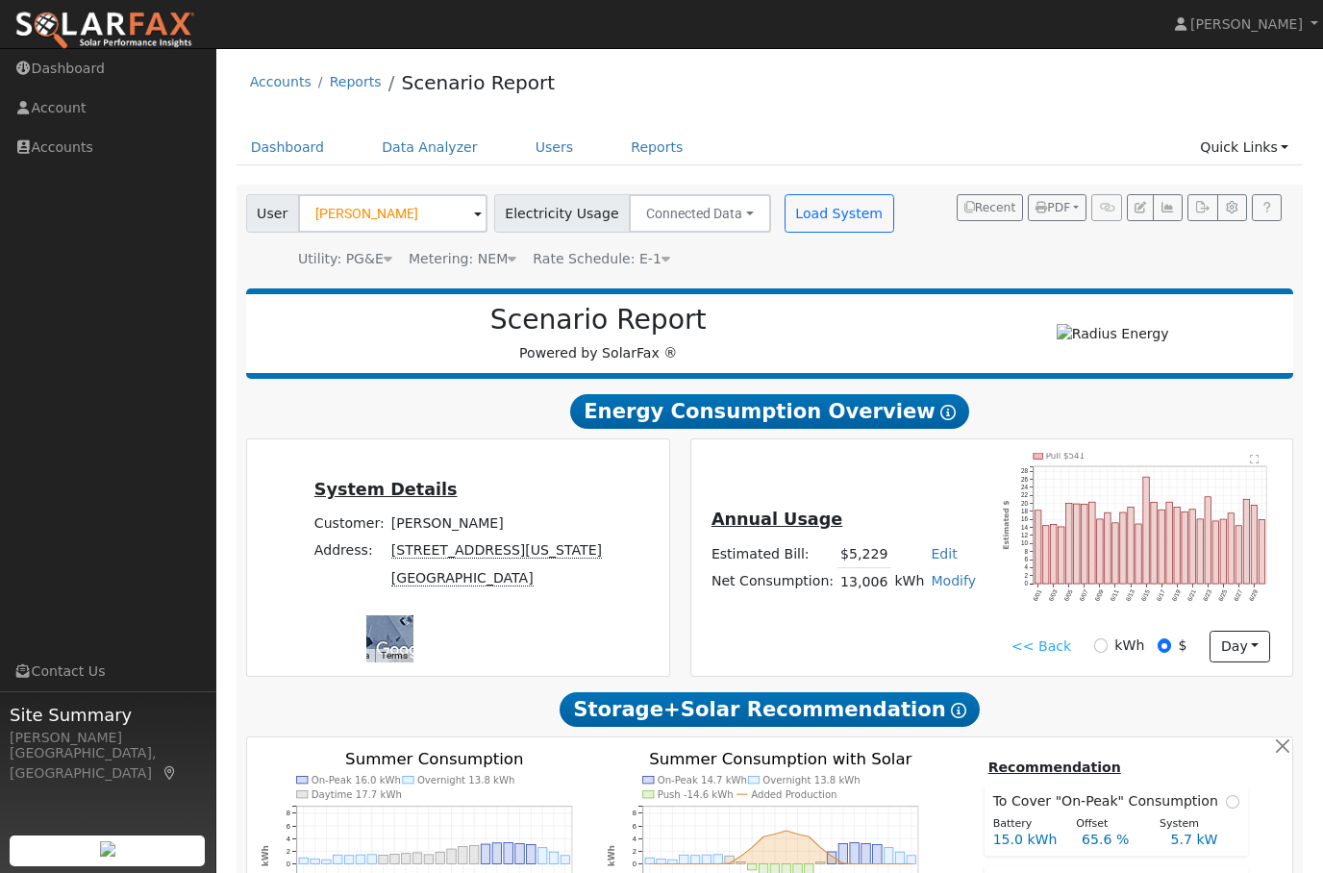
click at [1102, 652] on input "kWh" at bounding box center [1100, 644] width 13 height 13
radio input "true"
radio input "false"
click at [1236, 650] on button "day" at bounding box center [1240, 647] width 60 height 33
click at [1194, 743] on link "Month" at bounding box center [1203, 740] width 134 height 27
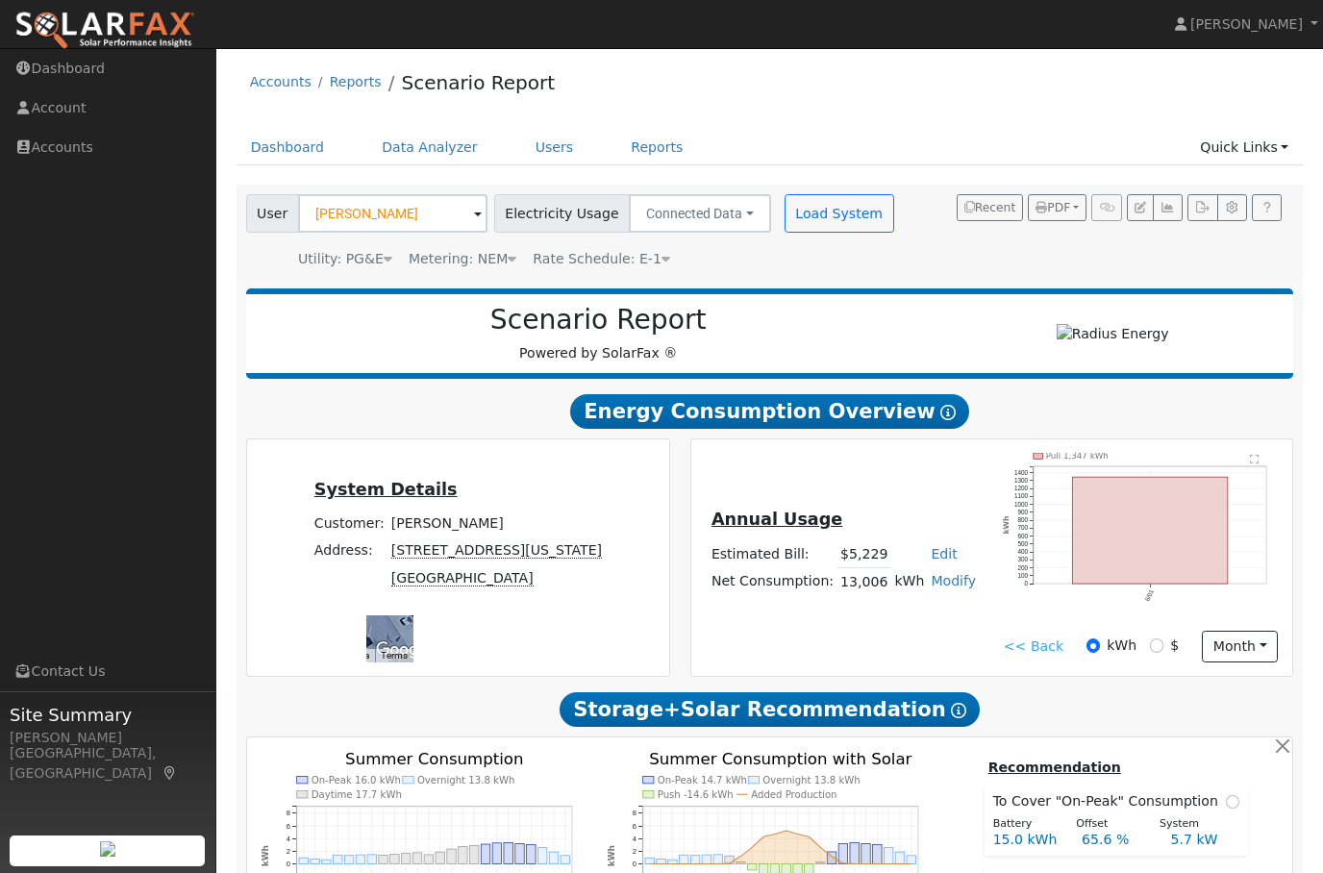
click at [1256, 463] on text "" at bounding box center [1254, 459] width 9 height 10
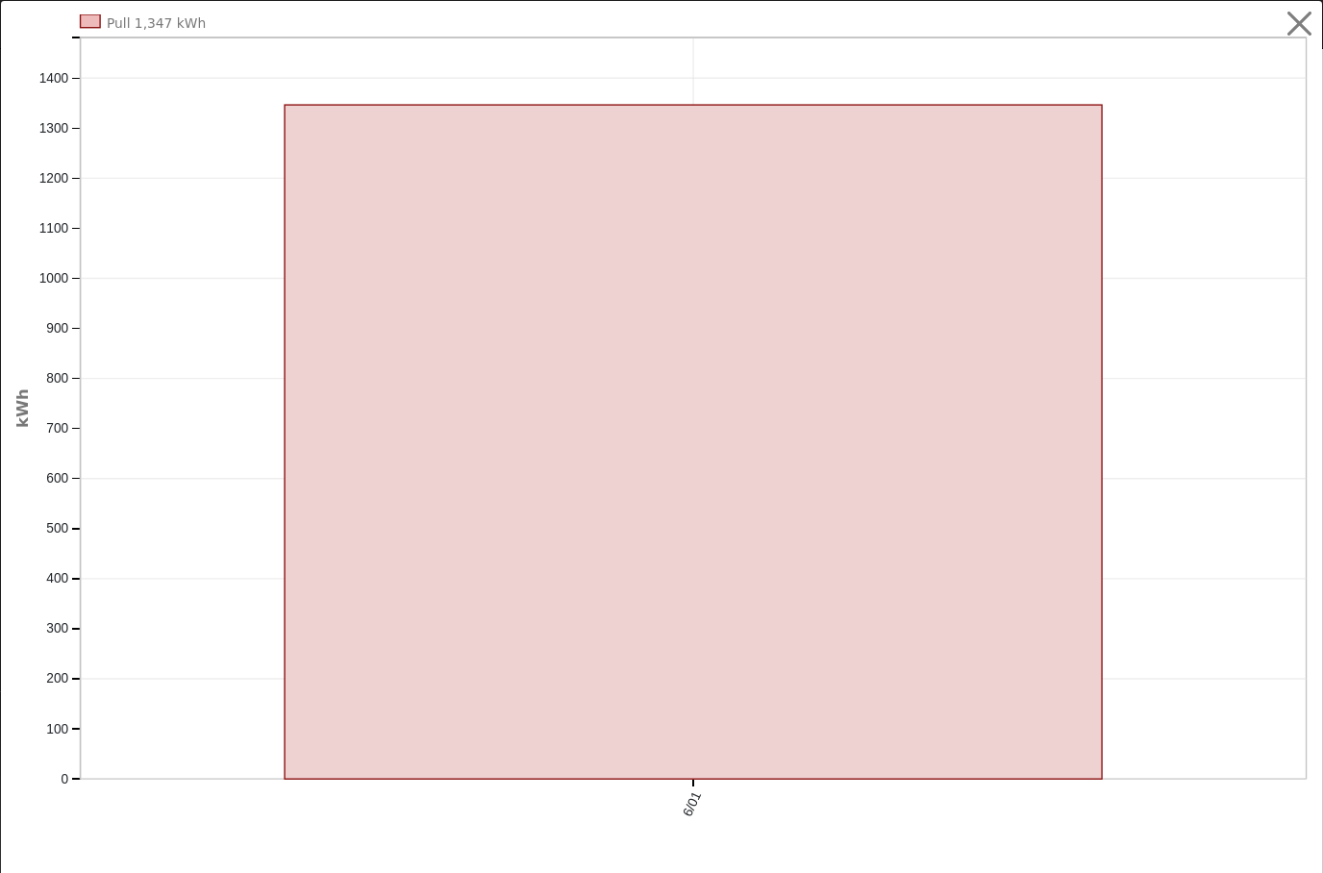
click at [1261, 463] on icon "Pull 1,347 kWh 6/01 0 100 200 300 400 500 600 700 800 900 1000 1100 1200 1300 1…" at bounding box center [673, 441] width 1318 height 855
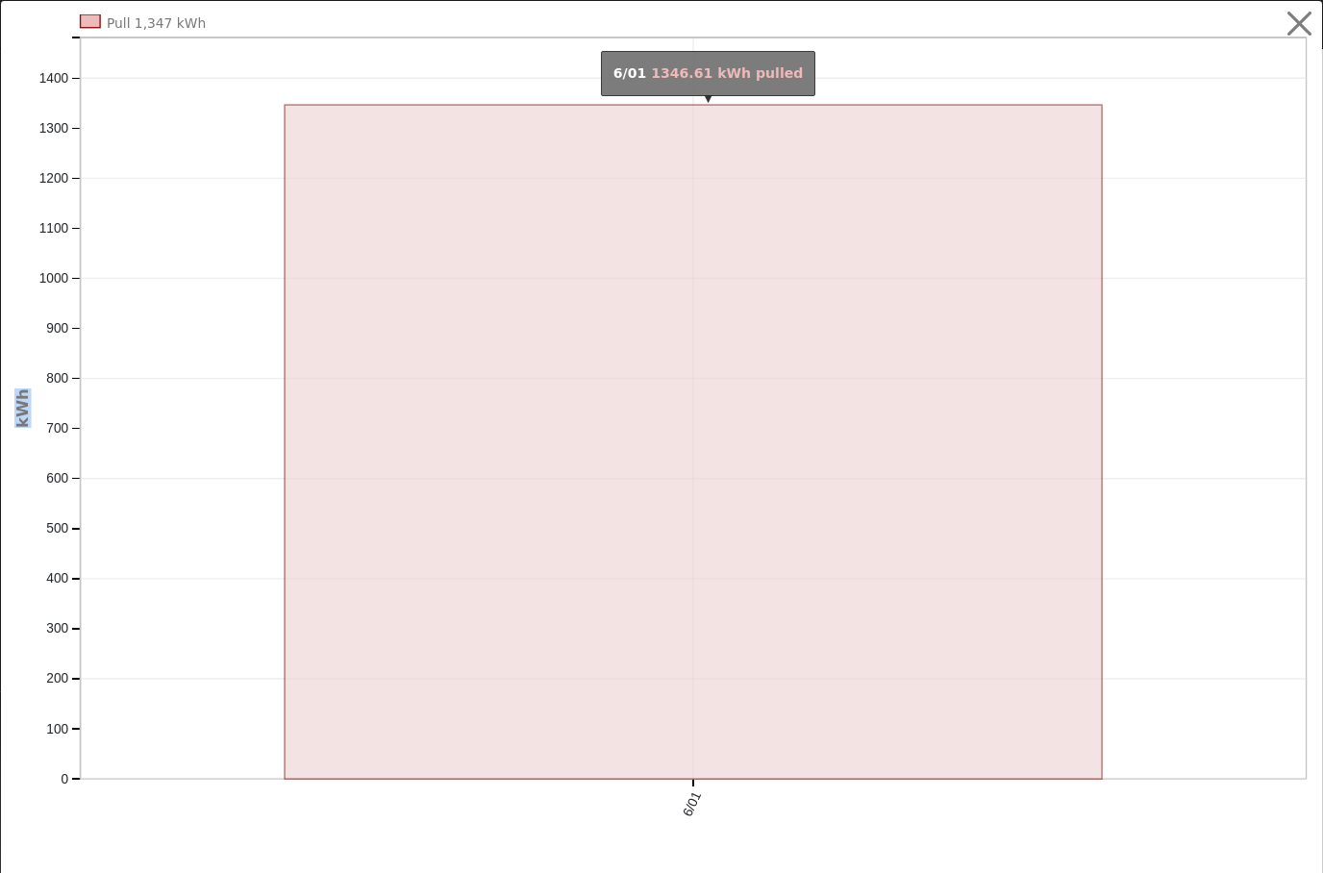
click at [800, 522] on rect "onclick=""" at bounding box center [693, 442] width 817 height 674
click at [825, 404] on rect "onclick=""" at bounding box center [693, 442] width 817 height 674
click at [1288, 37] on button "button" at bounding box center [1300, 24] width 37 height 37
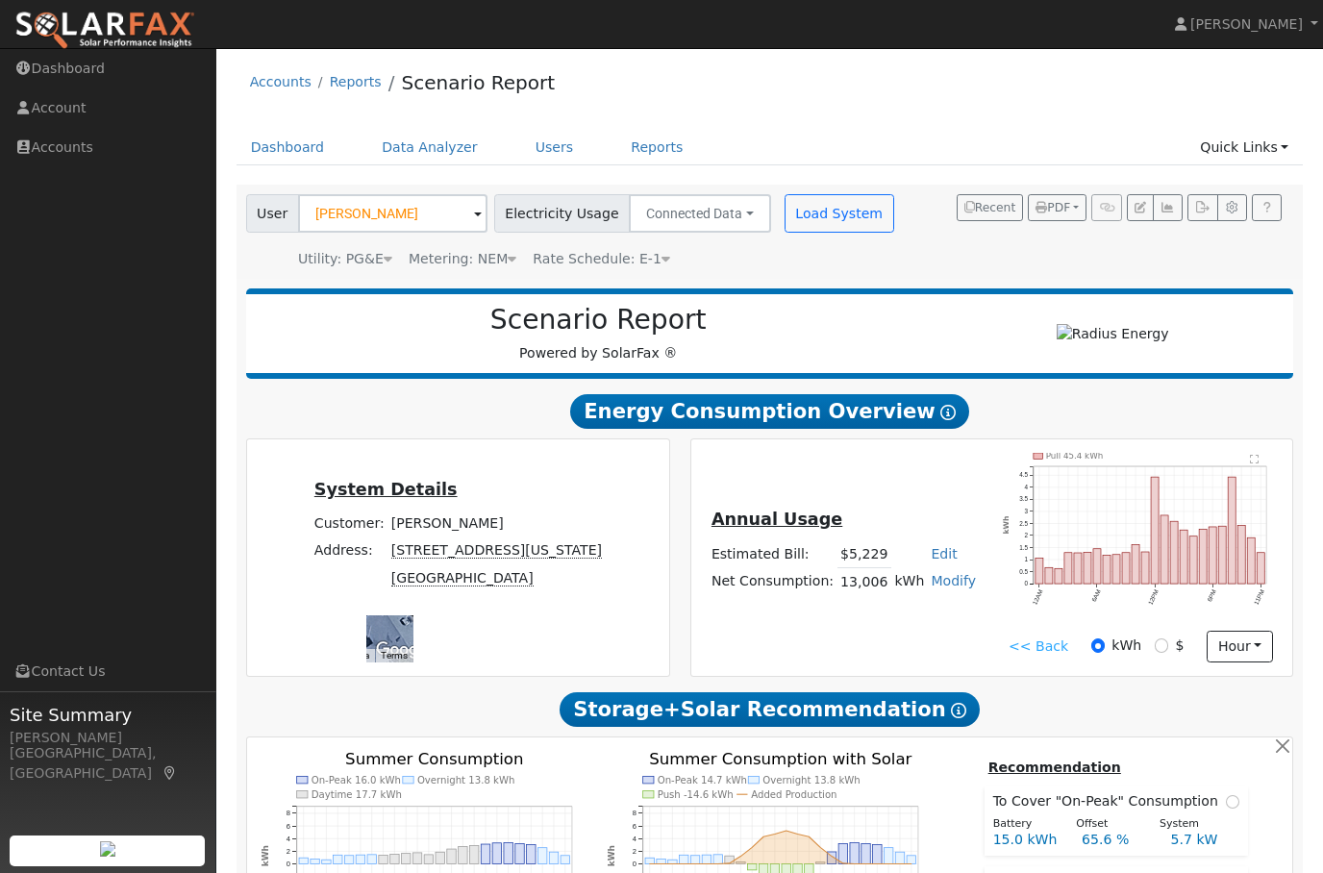
click at [1232, 657] on button "hour" at bounding box center [1240, 647] width 66 height 33
click at [1193, 750] on link "Month" at bounding box center [1206, 740] width 134 height 27
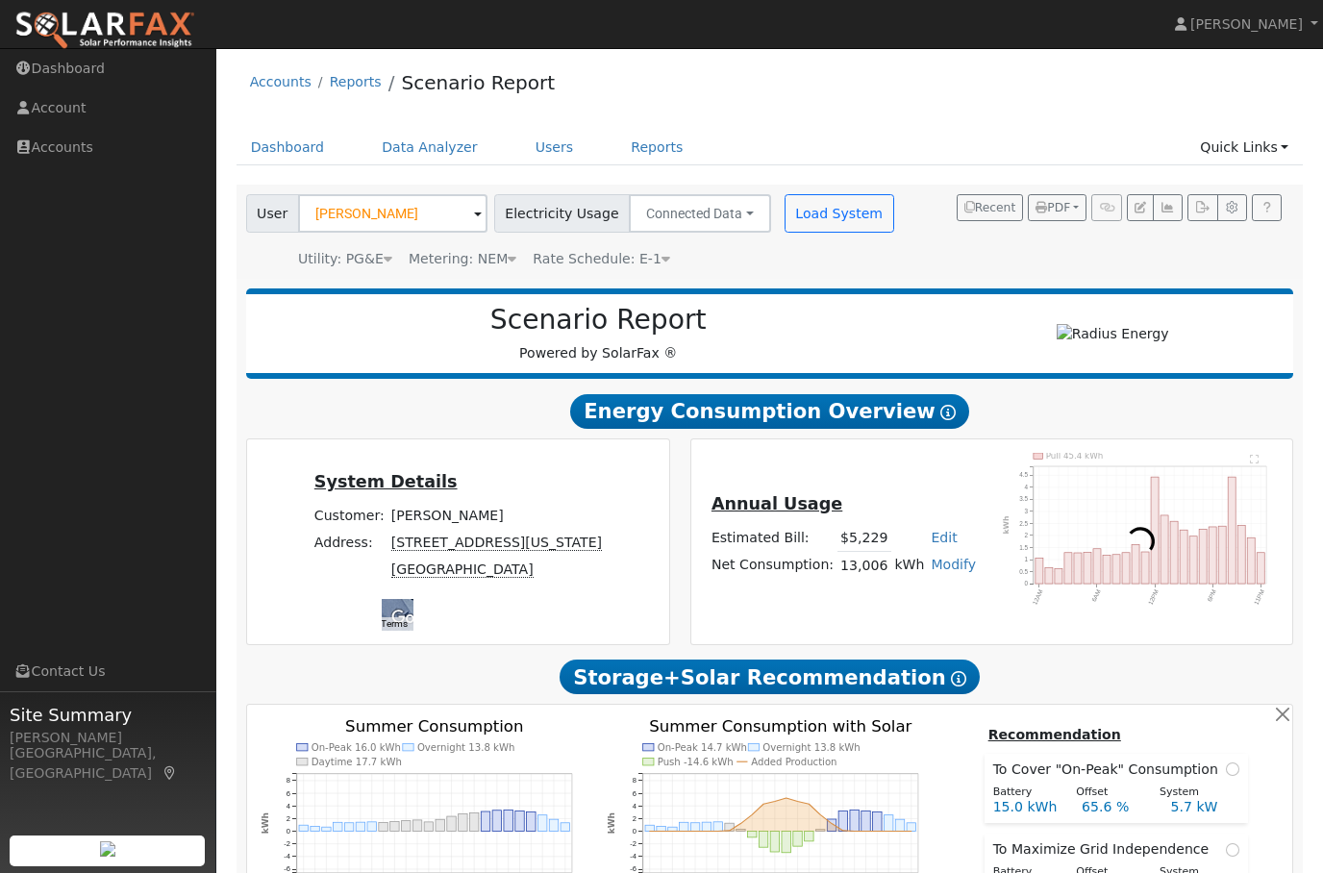
click at [1253, 134] on link "Quick Links" at bounding box center [1244, 148] width 117 height 36
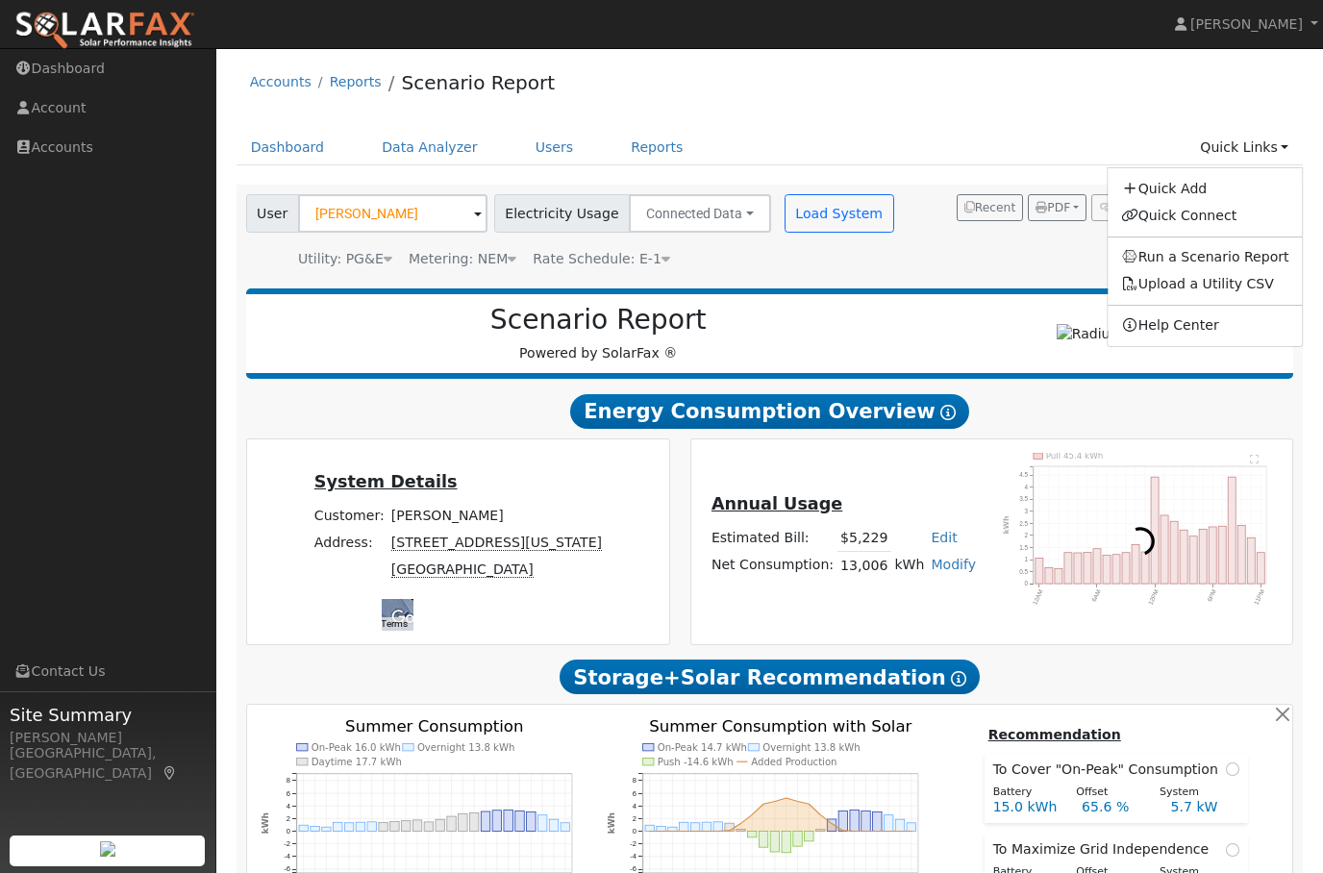
click at [1261, 108] on div "Accounts Reports Scenario Report" at bounding box center [770, 87] width 1067 height 59
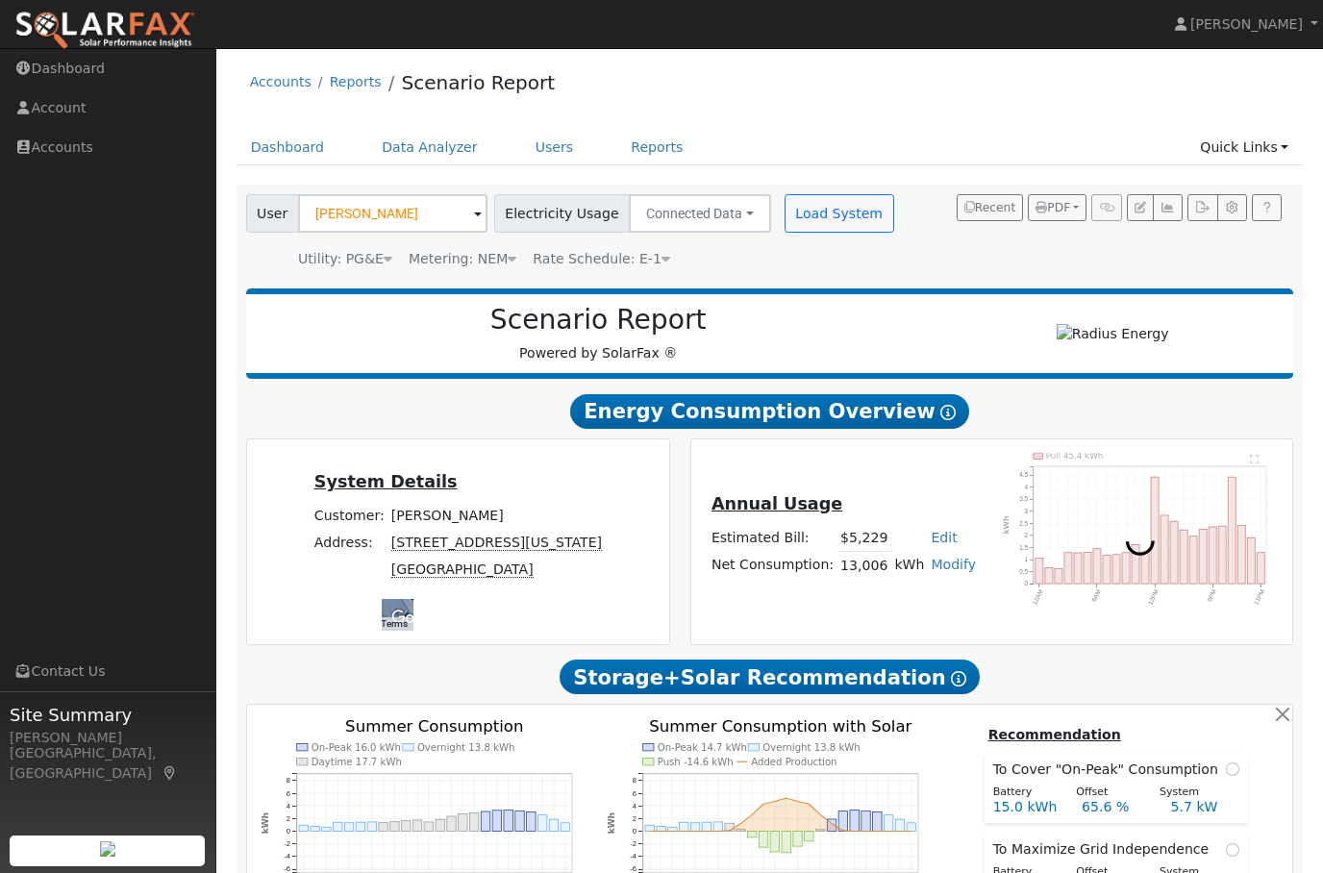
click at [1253, 153] on link "Quick Links" at bounding box center [1244, 148] width 117 height 36
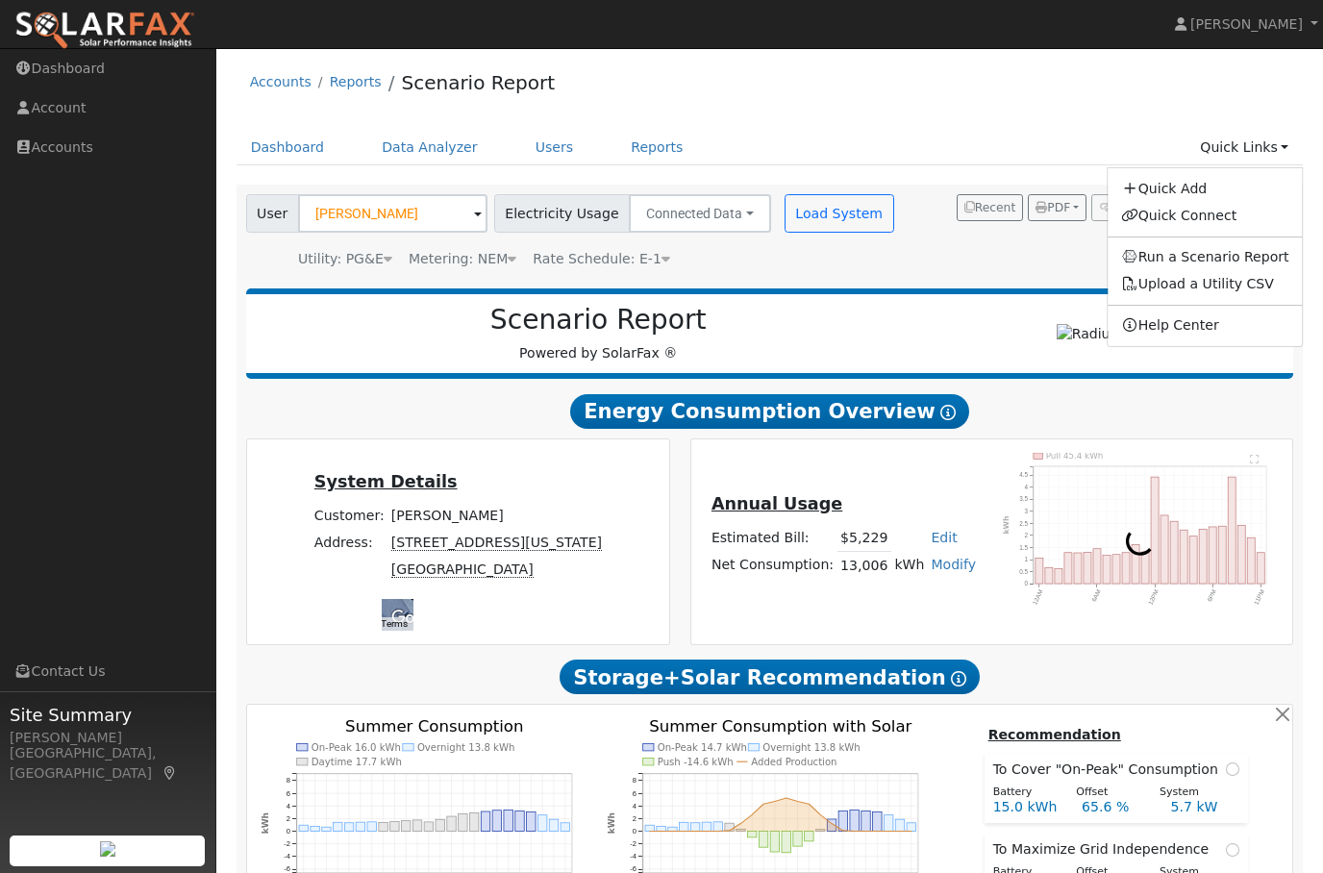
click at [1243, 106] on div "Accounts Reports Scenario Report" at bounding box center [770, 87] width 1067 height 59
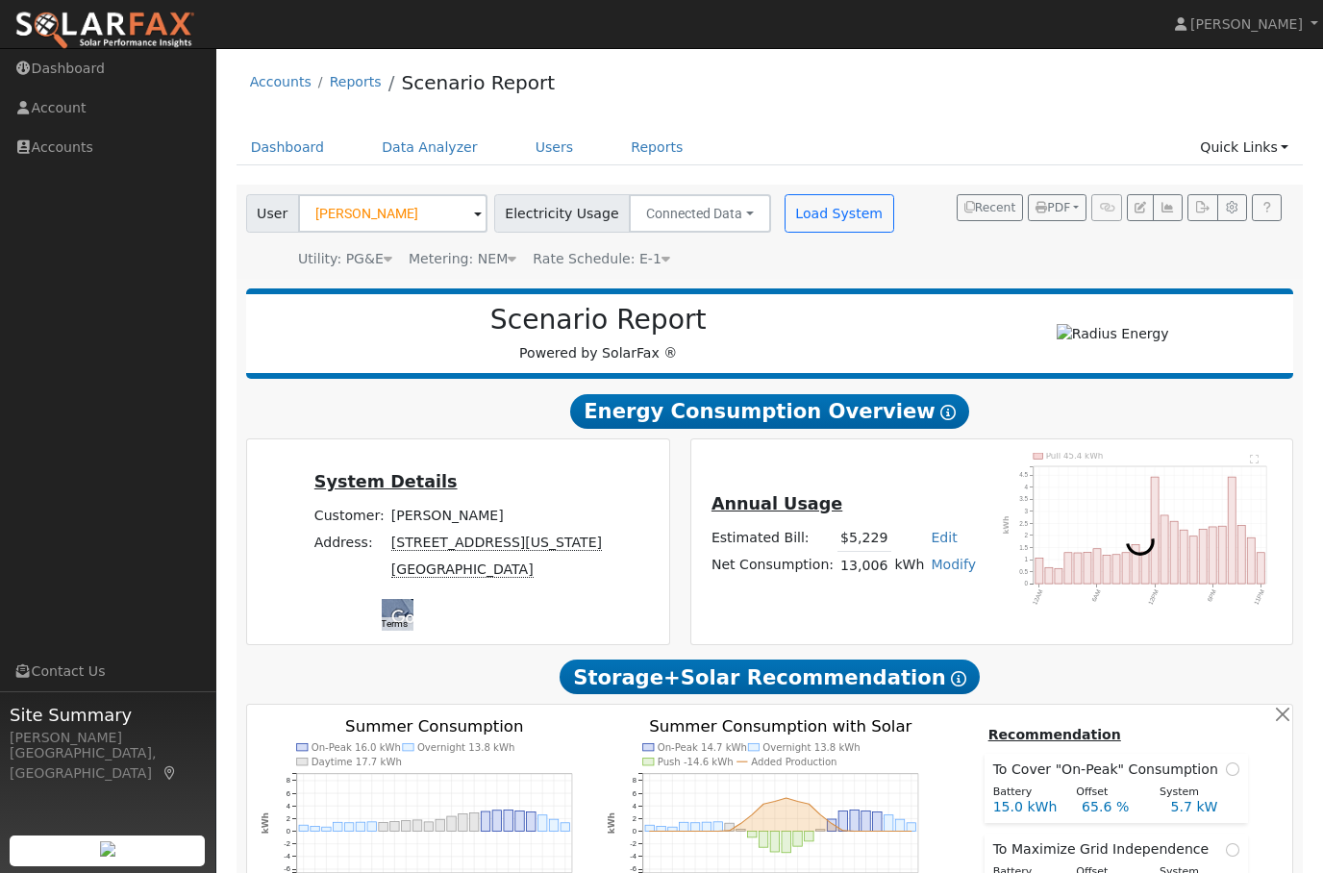
click at [274, 80] on link "Accounts" at bounding box center [281, 81] width 62 height 15
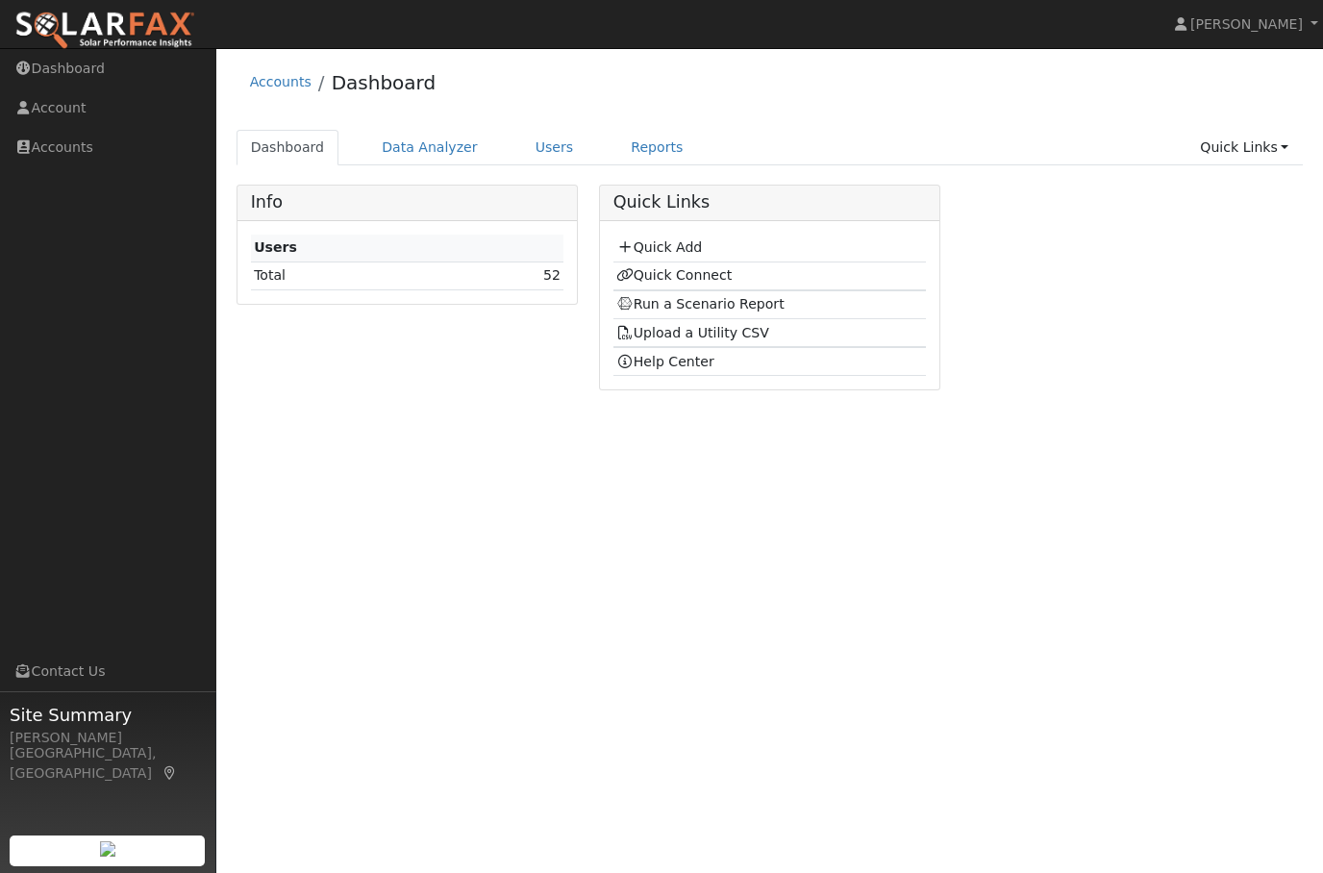
click at [70, 104] on link "Account" at bounding box center [108, 107] width 216 height 39
click at [1246, 156] on link "Quick Links" at bounding box center [1244, 148] width 117 height 36
click at [50, 728] on span "Site Summary" at bounding box center [108, 715] width 196 height 26
click at [62, 784] on div "[GEOGRAPHIC_DATA], [GEOGRAPHIC_DATA]" at bounding box center [108, 763] width 196 height 40
click at [79, 65] on link "Dashboard" at bounding box center [108, 68] width 216 height 39
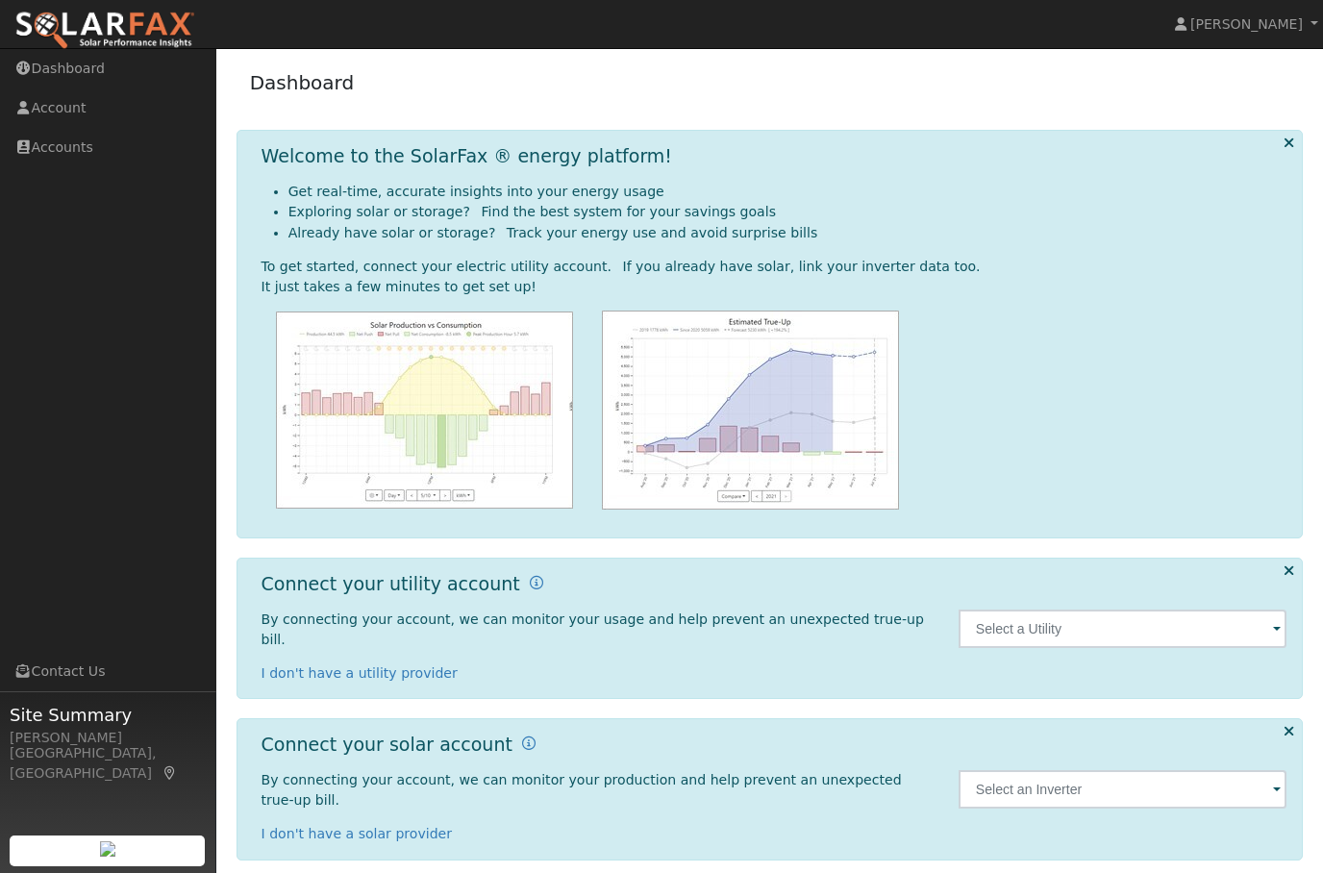
click at [54, 160] on link "Accounts" at bounding box center [108, 147] width 216 height 39
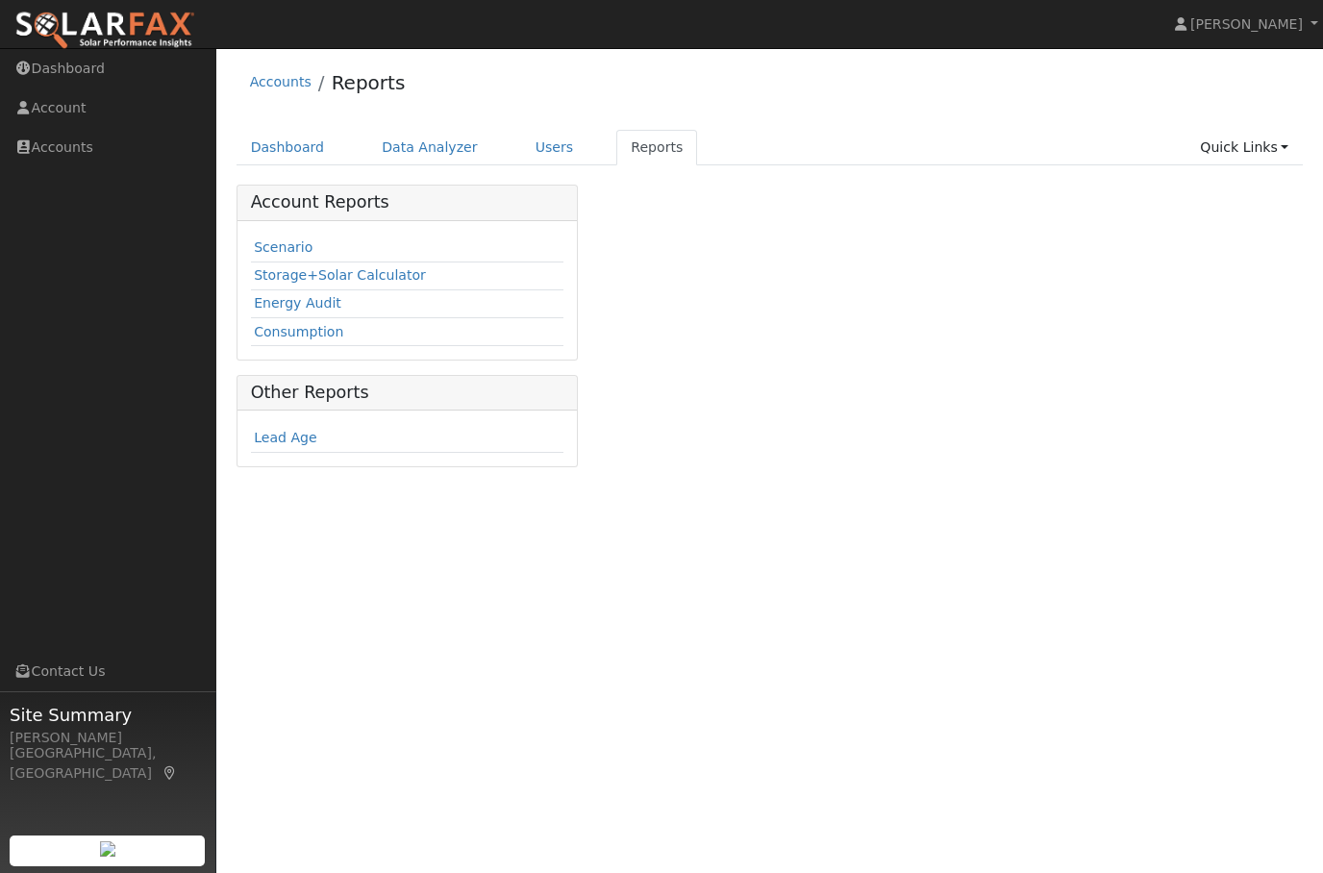
click at [1257, 138] on link "Quick Links" at bounding box center [1244, 148] width 117 height 36
click at [1270, 23] on span "[PERSON_NAME]" at bounding box center [1246, 23] width 113 height 15
click at [1233, 202] on link "Log Out" at bounding box center [1243, 207] width 158 height 27
